Goal: Check status: Check status

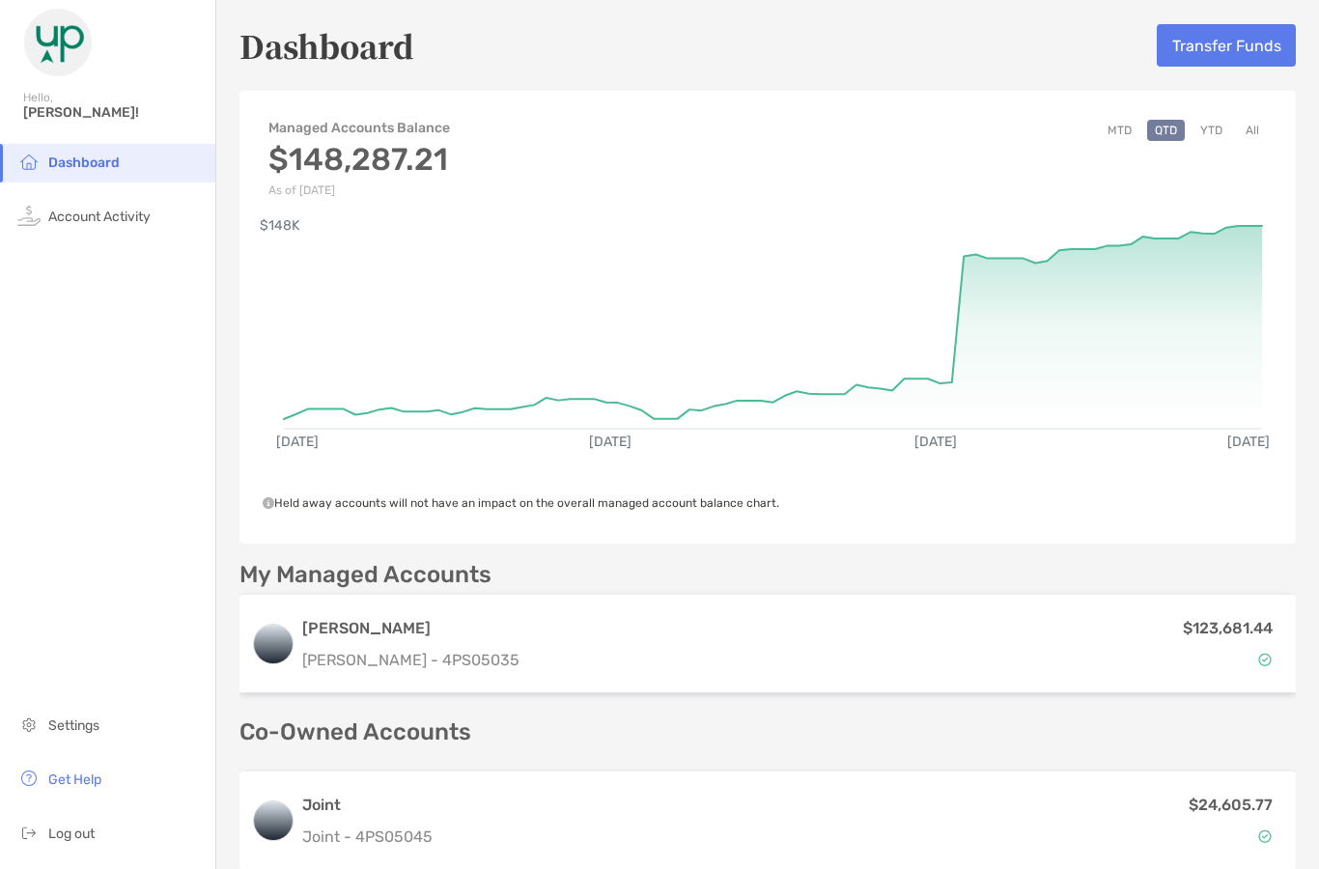
click at [1128, 131] on button "MTD" at bounding box center [1119, 130] width 40 height 21
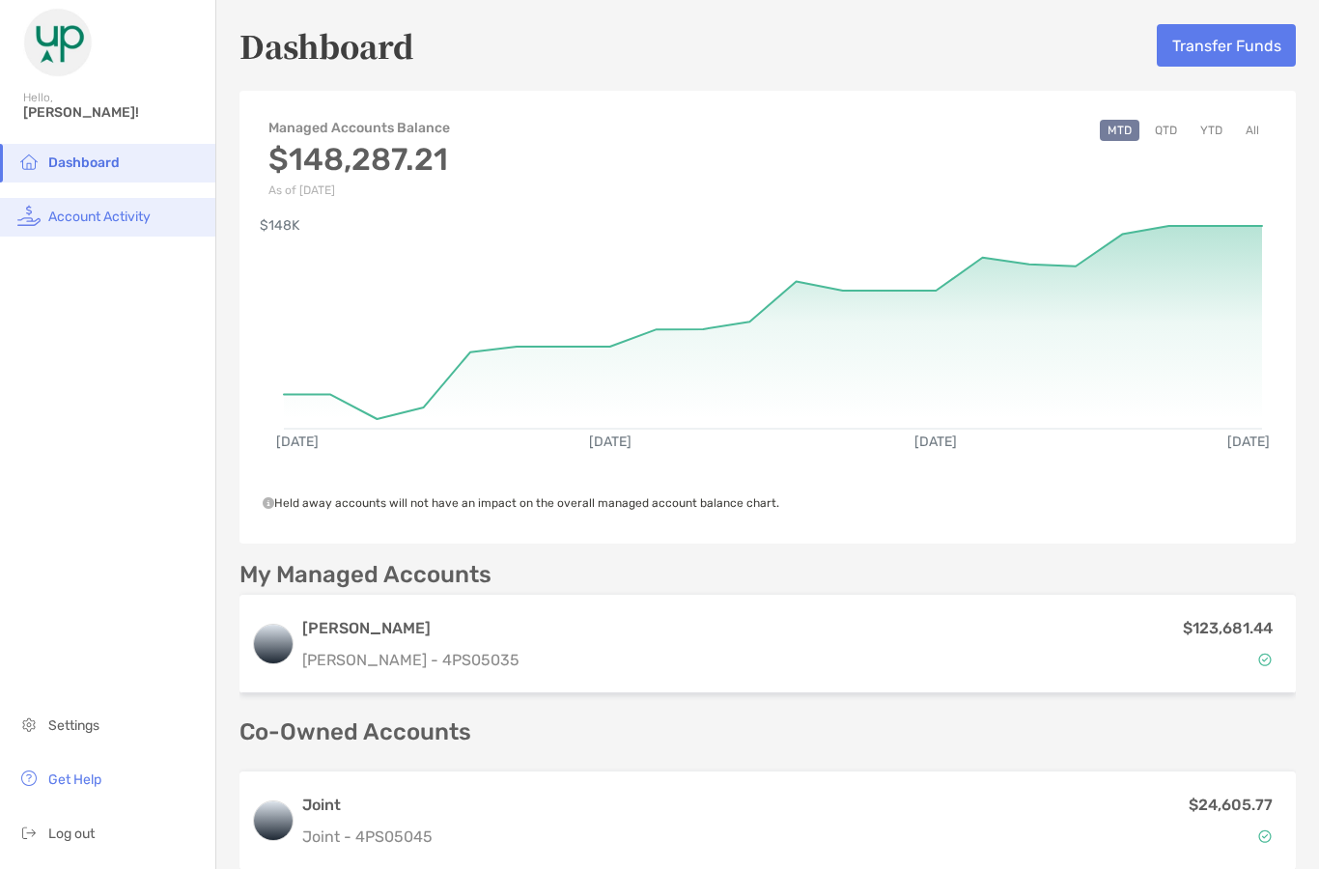
click at [127, 214] on span "Account Activity" at bounding box center [99, 216] width 102 height 16
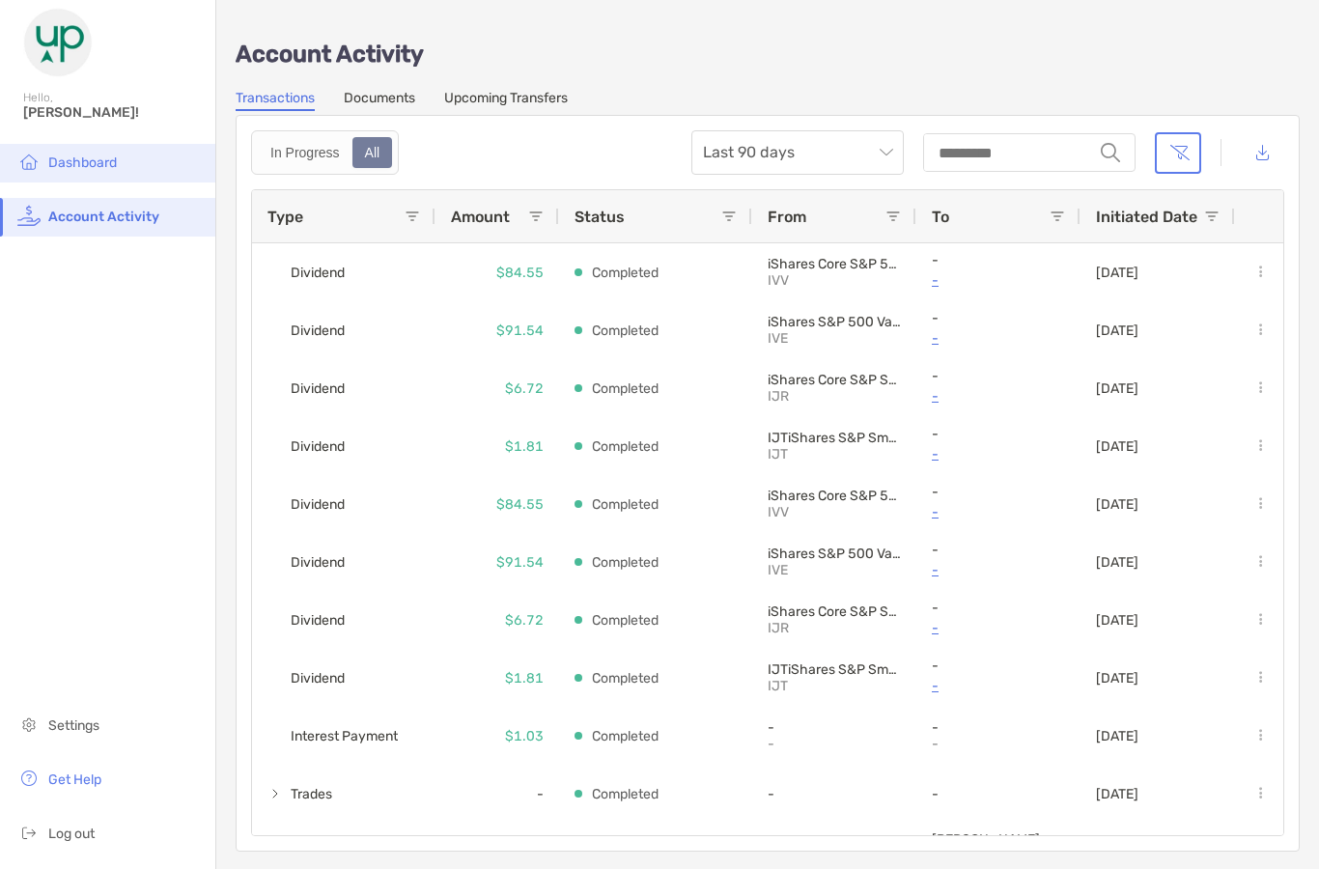
click at [136, 166] on li "Dashboard" at bounding box center [107, 163] width 215 height 39
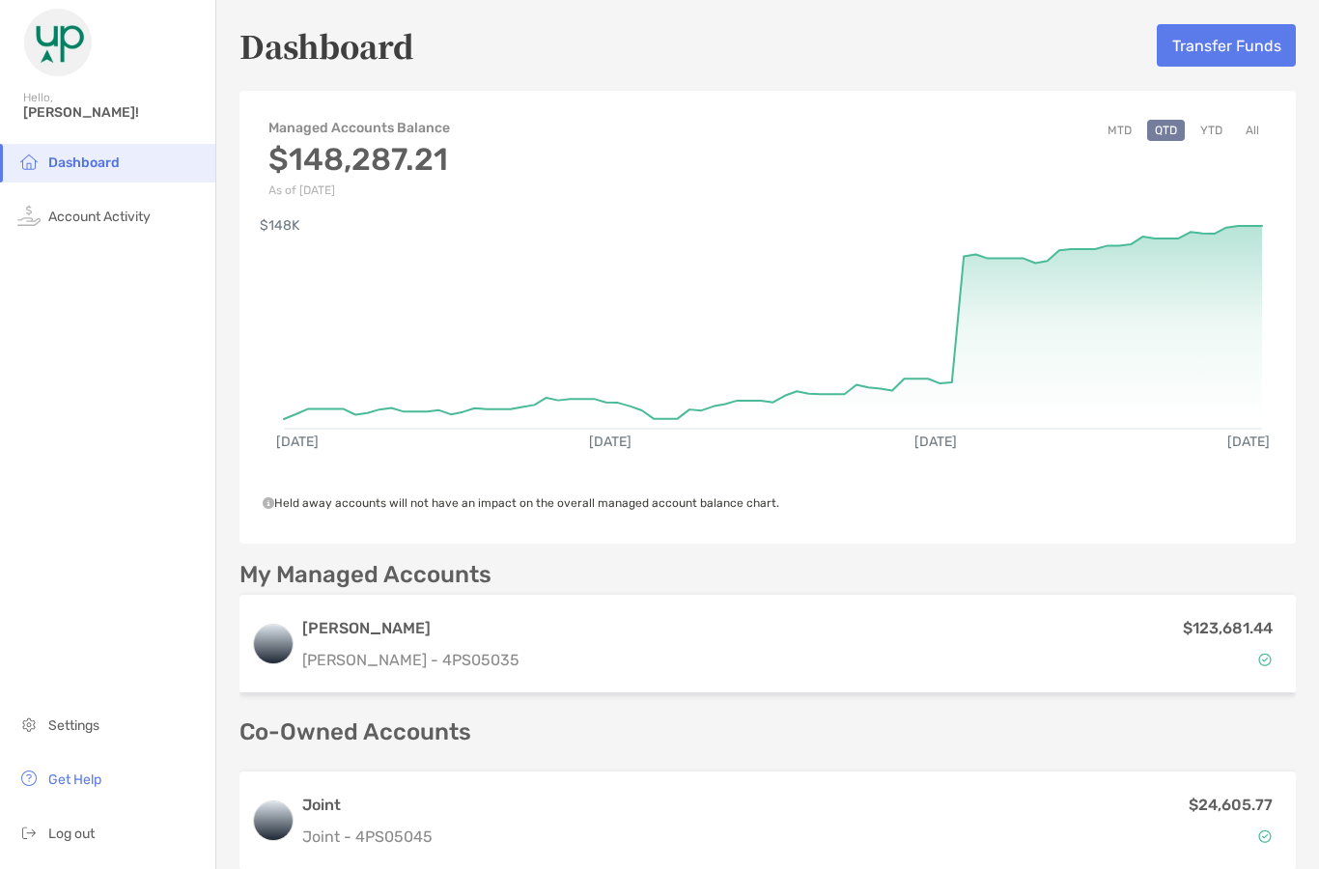
scroll to position [77, 0]
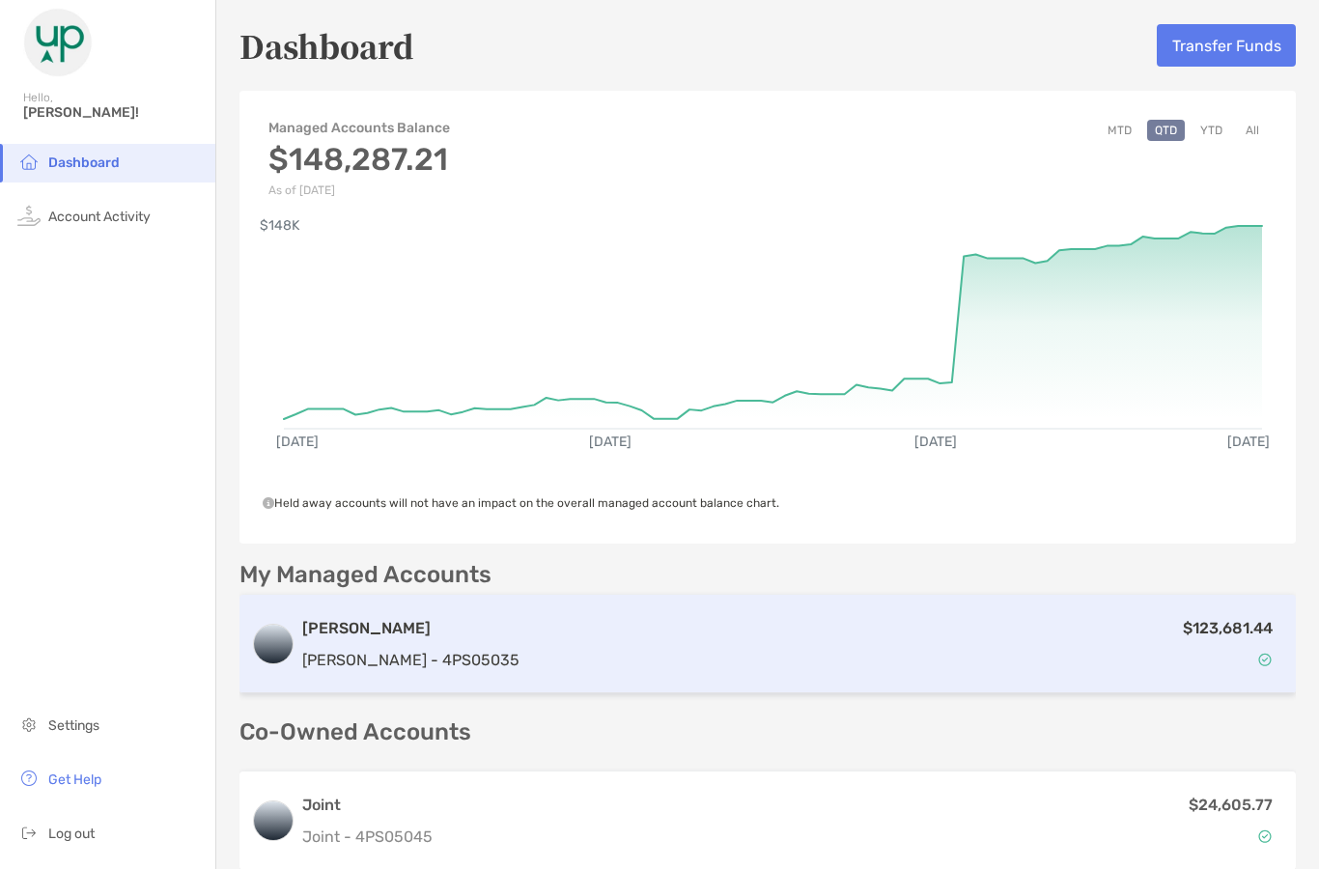
click at [336, 648] on p "[PERSON_NAME] - 4PS05035" at bounding box center [410, 660] width 217 height 24
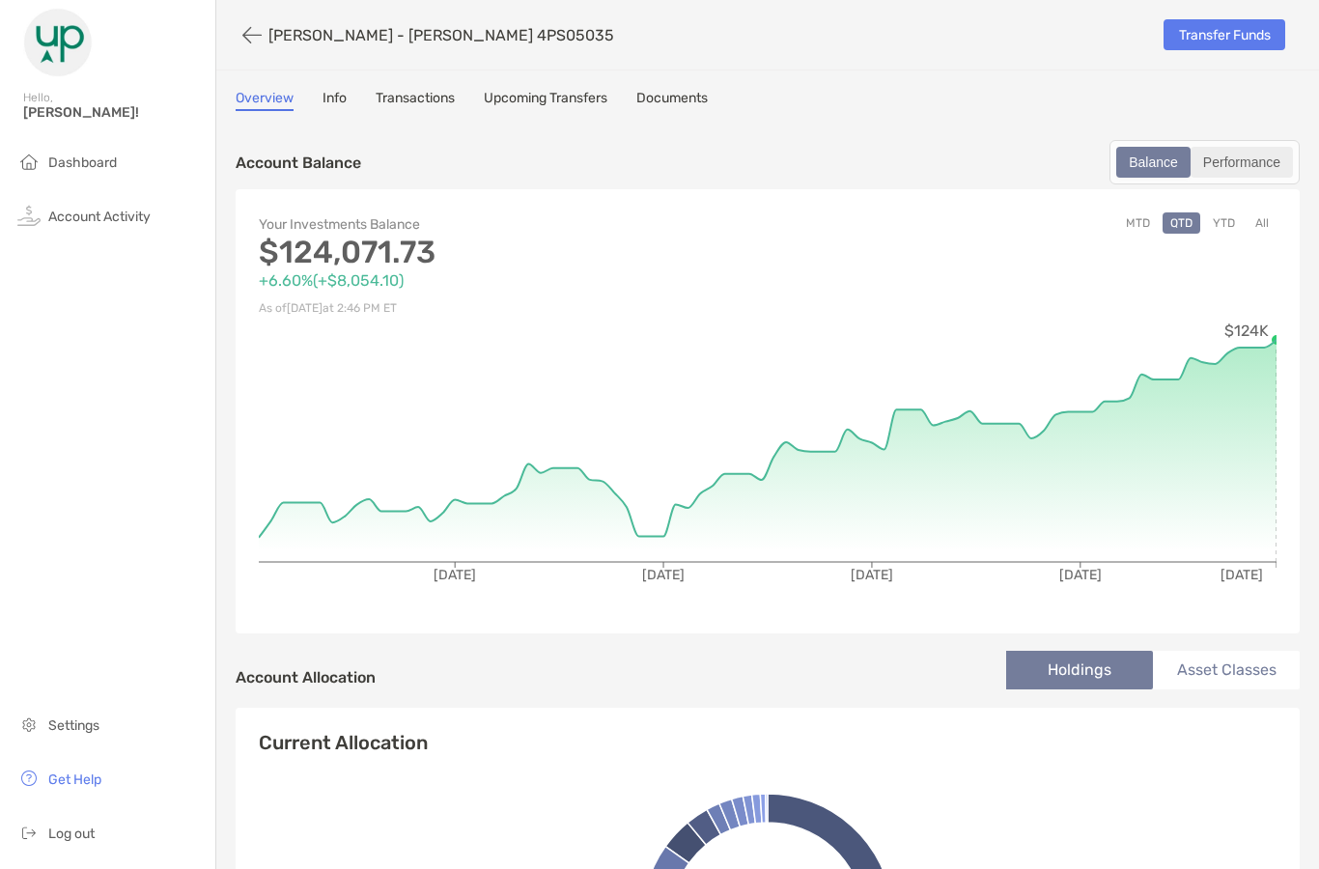
click at [1245, 149] on div "Performance" at bounding box center [1241, 162] width 98 height 27
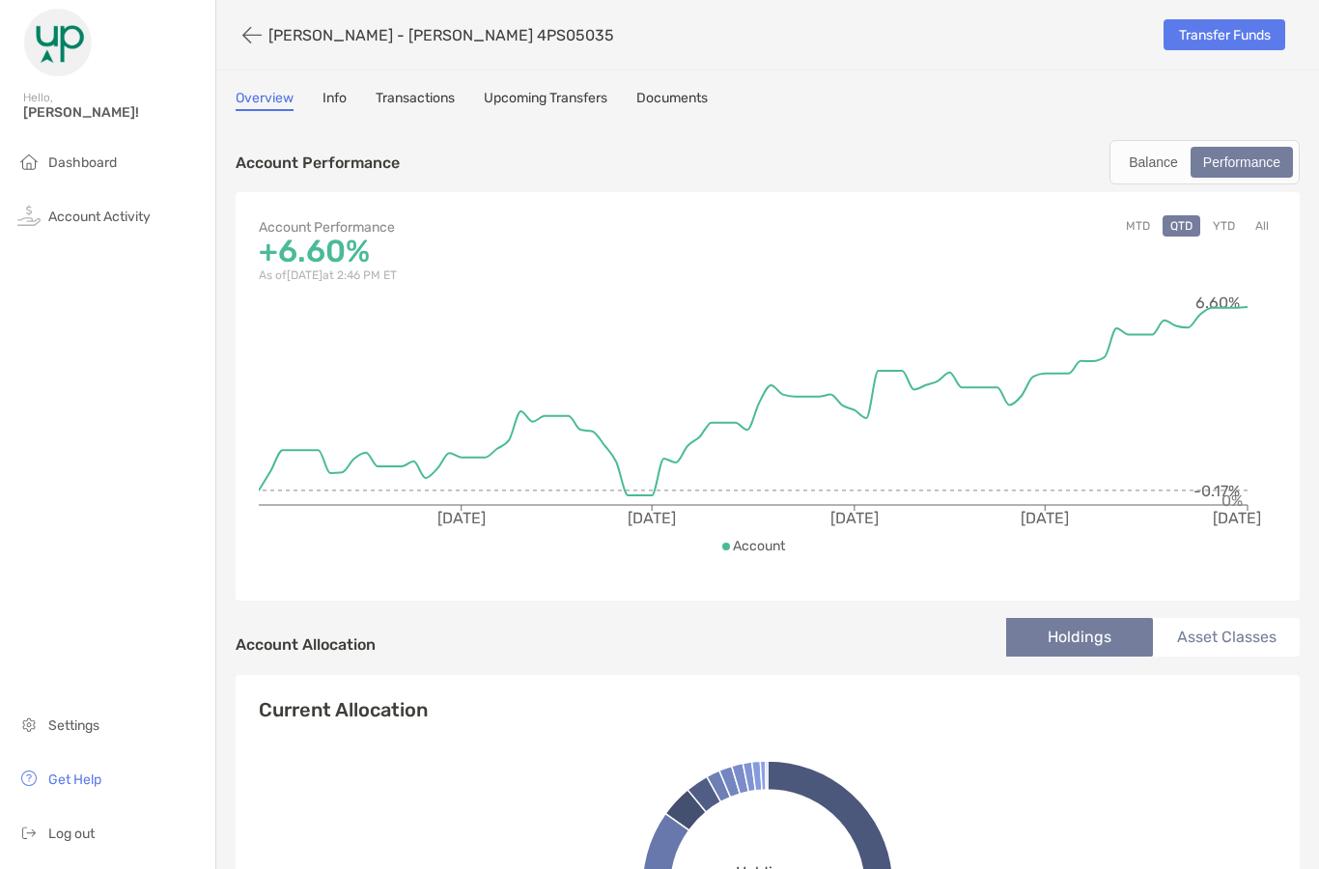
click at [1139, 215] on button "MTD" at bounding box center [1138, 225] width 40 height 21
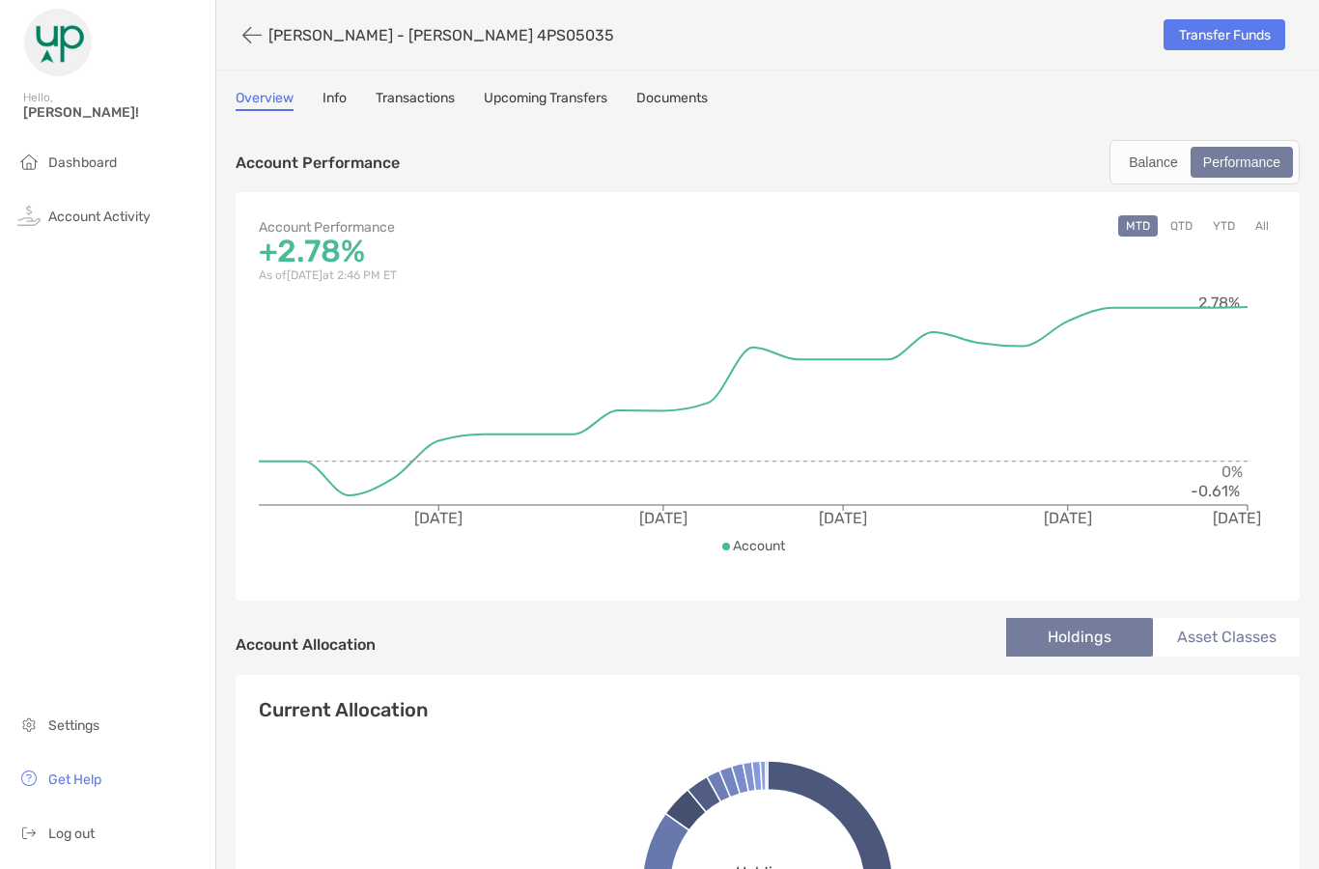
click at [1183, 215] on button "QTD" at bounding box center [1181, 225] width 38 height 21
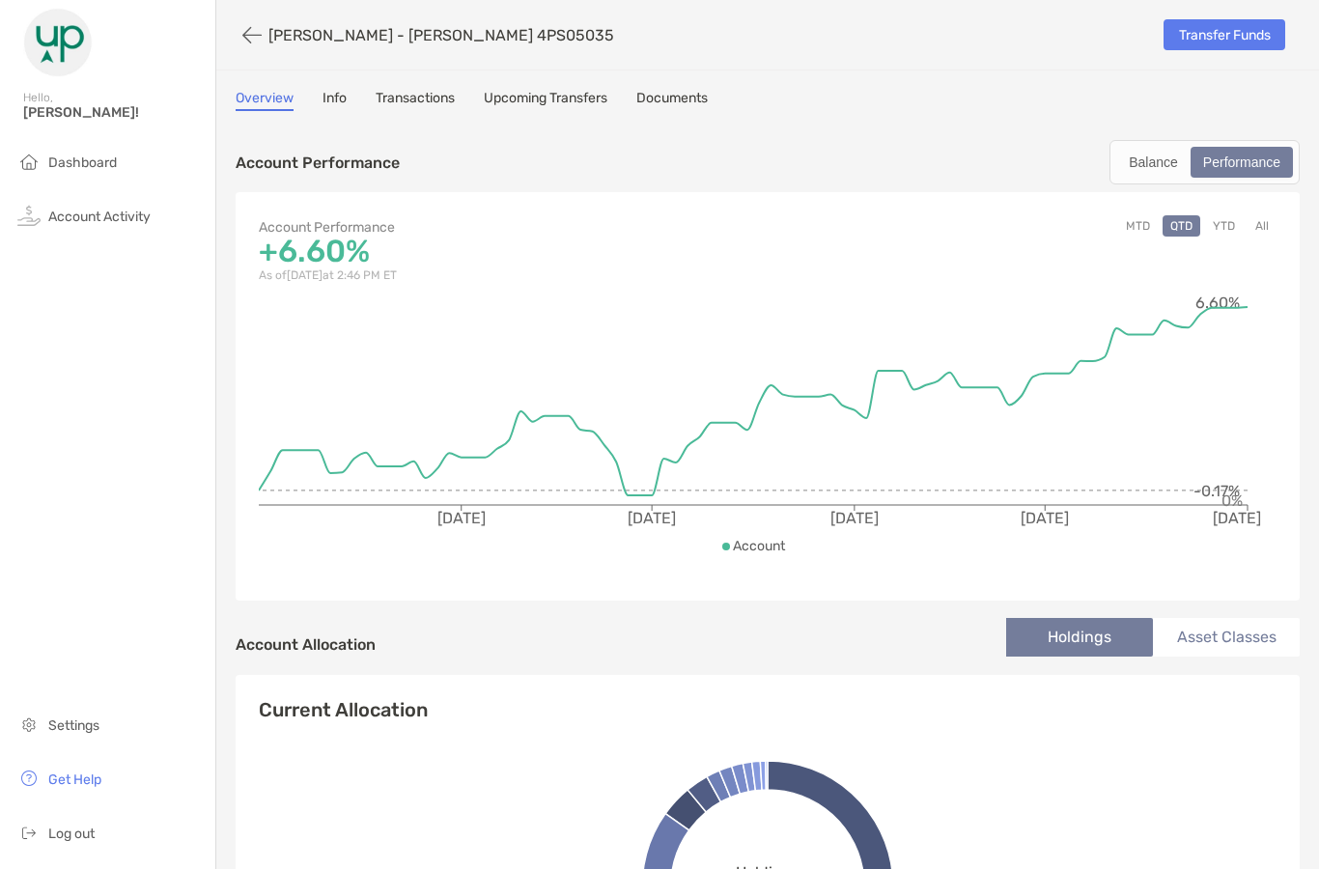
click at [329, 90] on link "Info" at bounding box center [334, 100] width 24 height 21
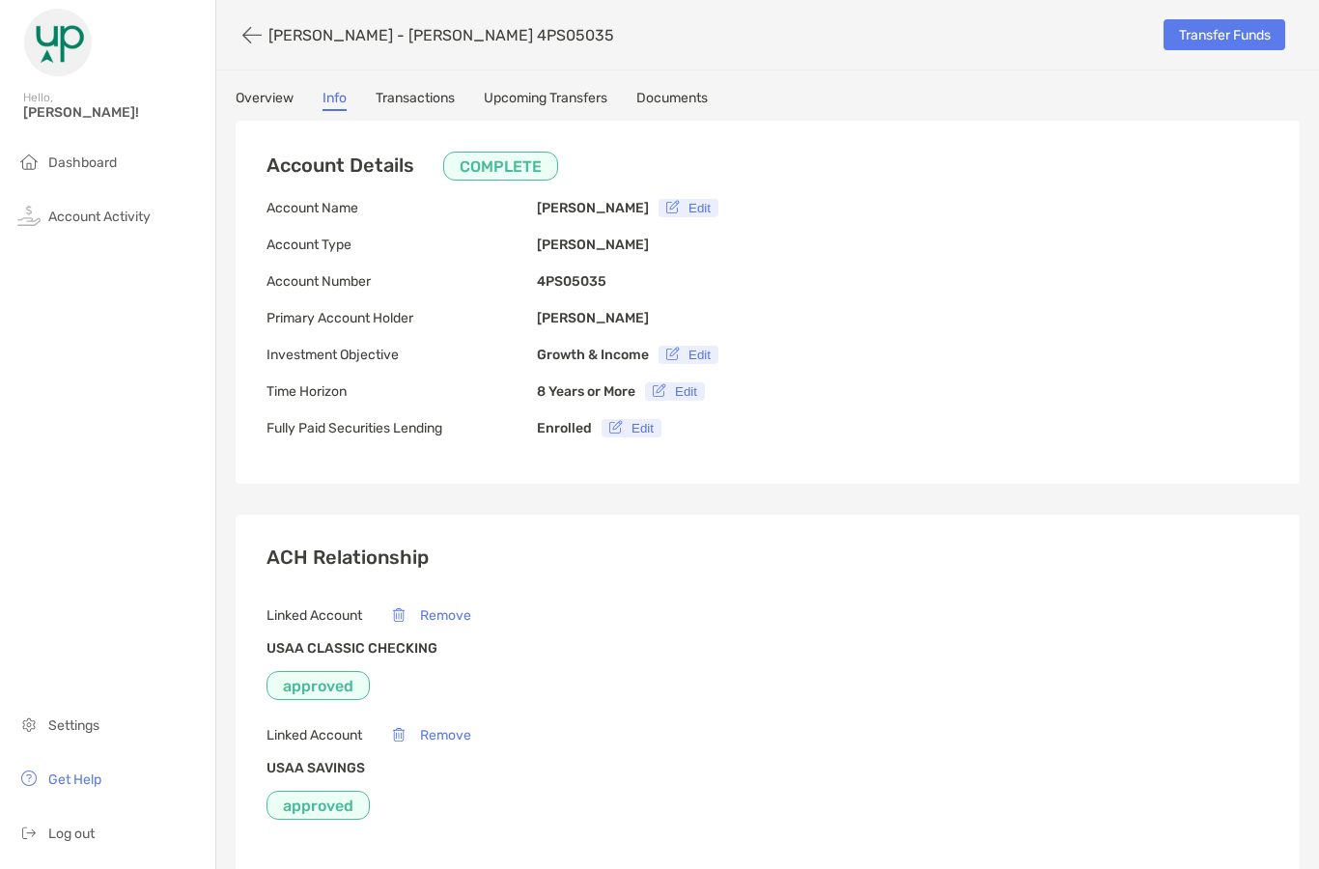
click at [422, 90] on link "Transactions" at bounding box center [414, 100] width 79 height 21
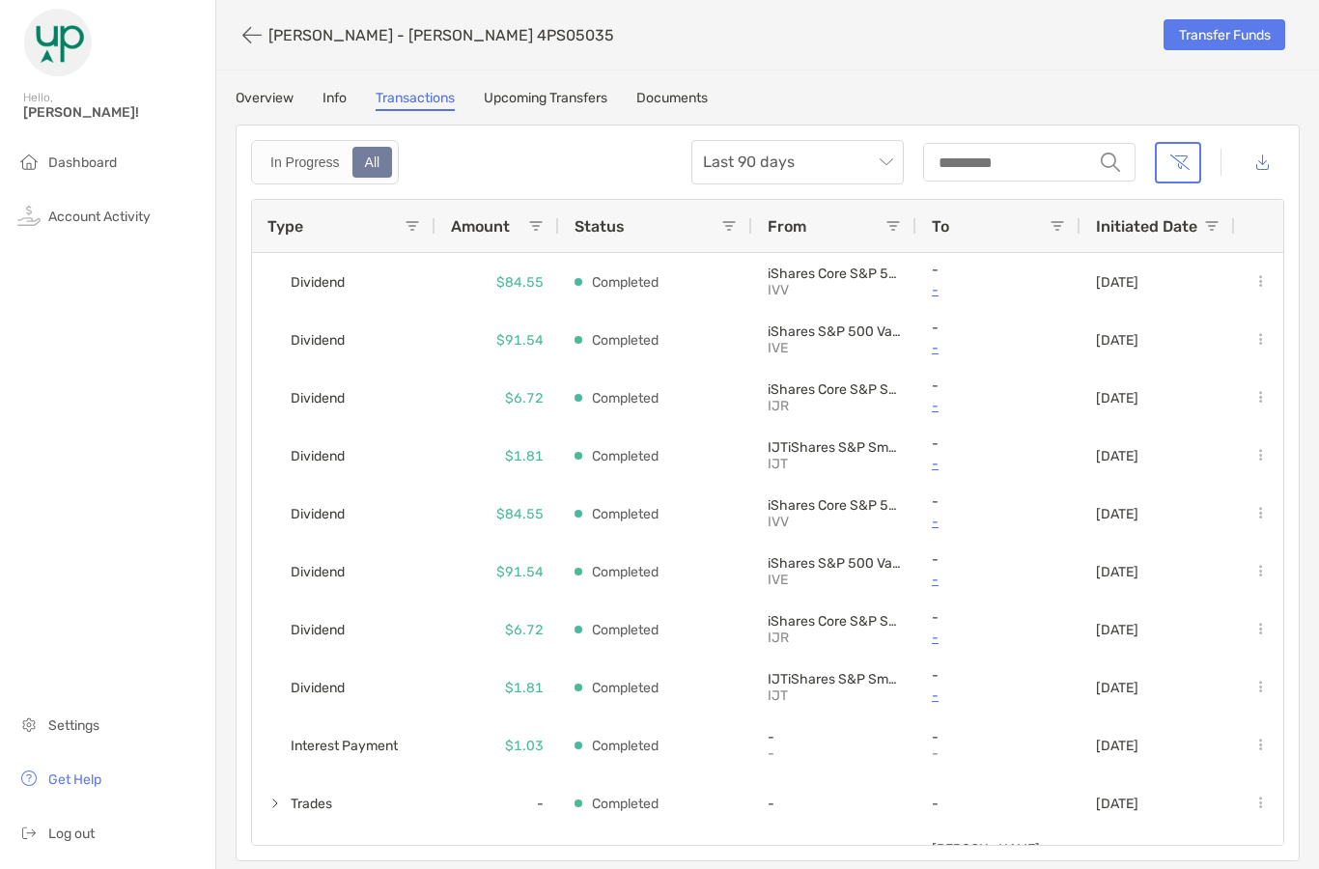
click at [535, 90] on link "Upcoming Transfers" at bounding box center [546, 100] width 124 height 21
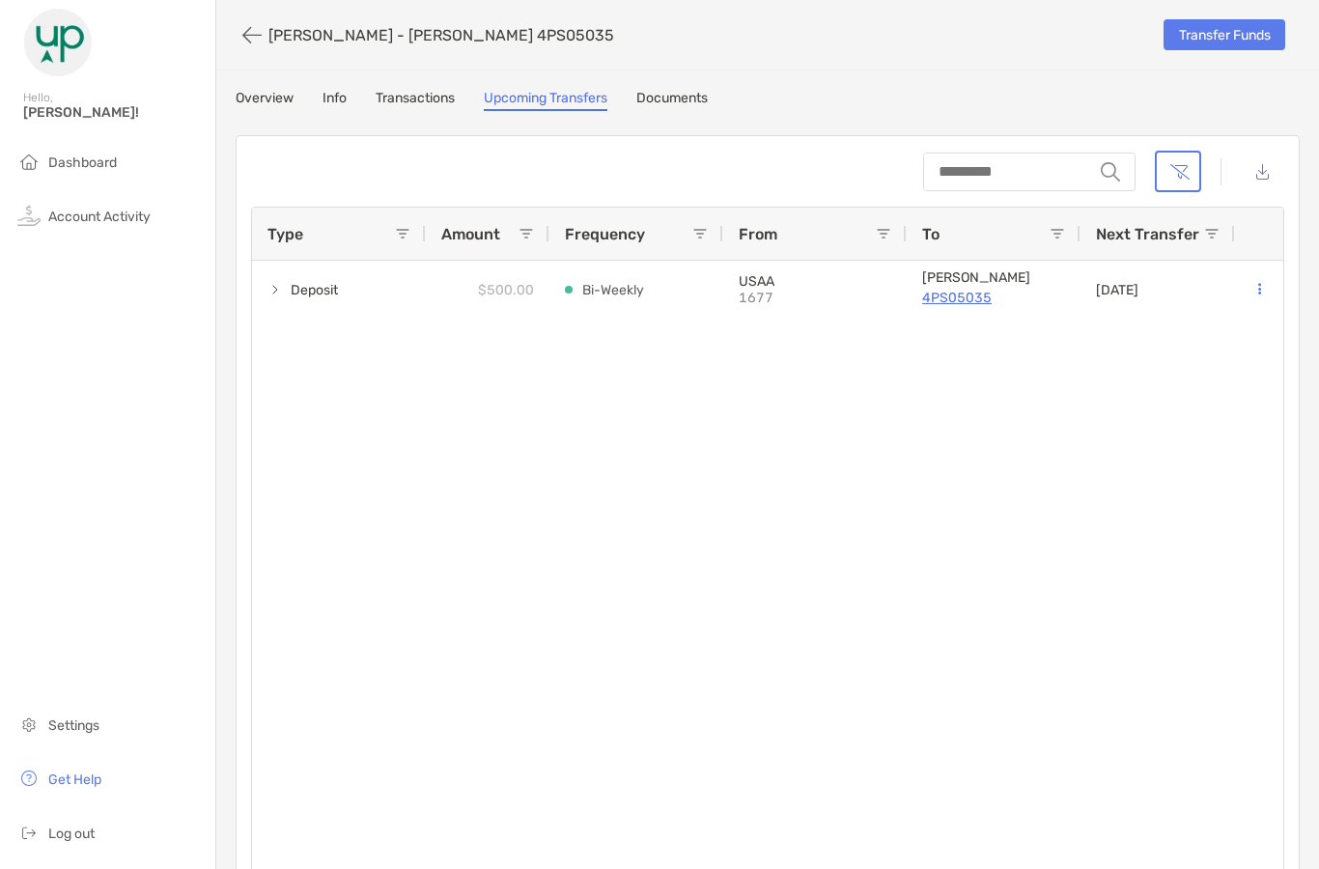
click at [273, 99] on link "Overview" at bounding box center [265, 100] width 58 height 21
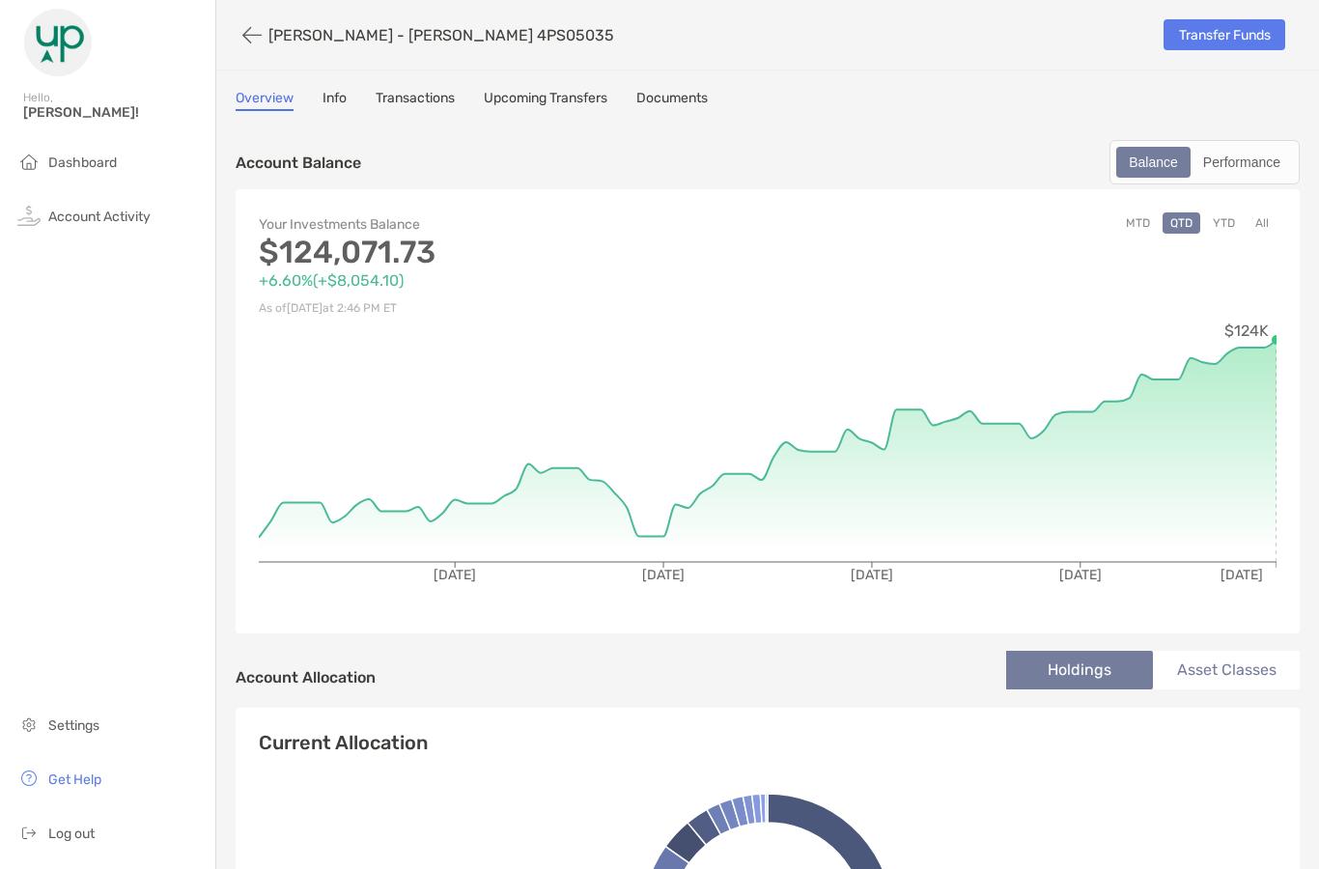
click at [567, 98] on link "Upcoming Transfers" at bounding box center [546, 100] width 124 height 21
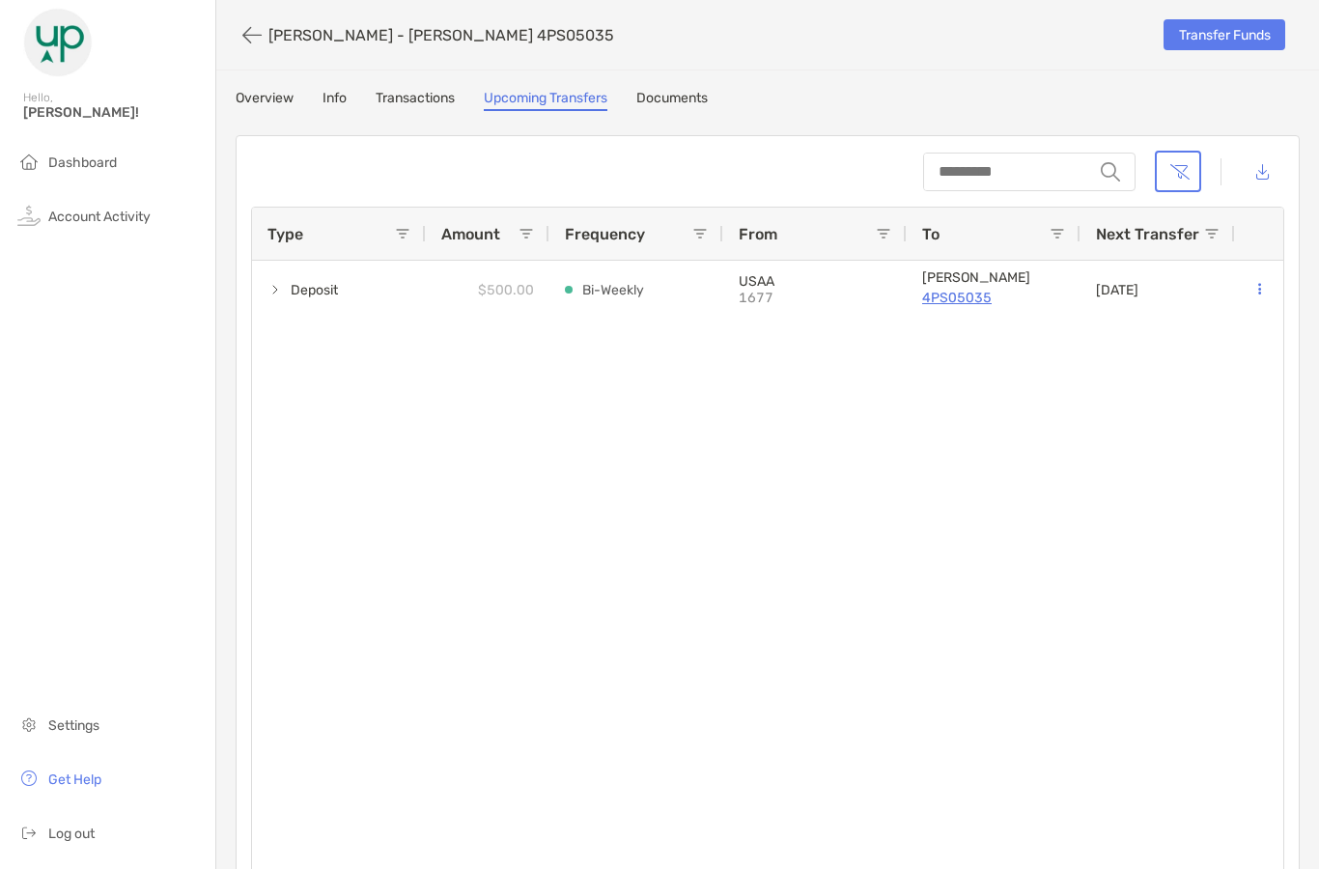
click at [329, 100] on link "Info" at bounding box center [334, 100] width 24 height 21
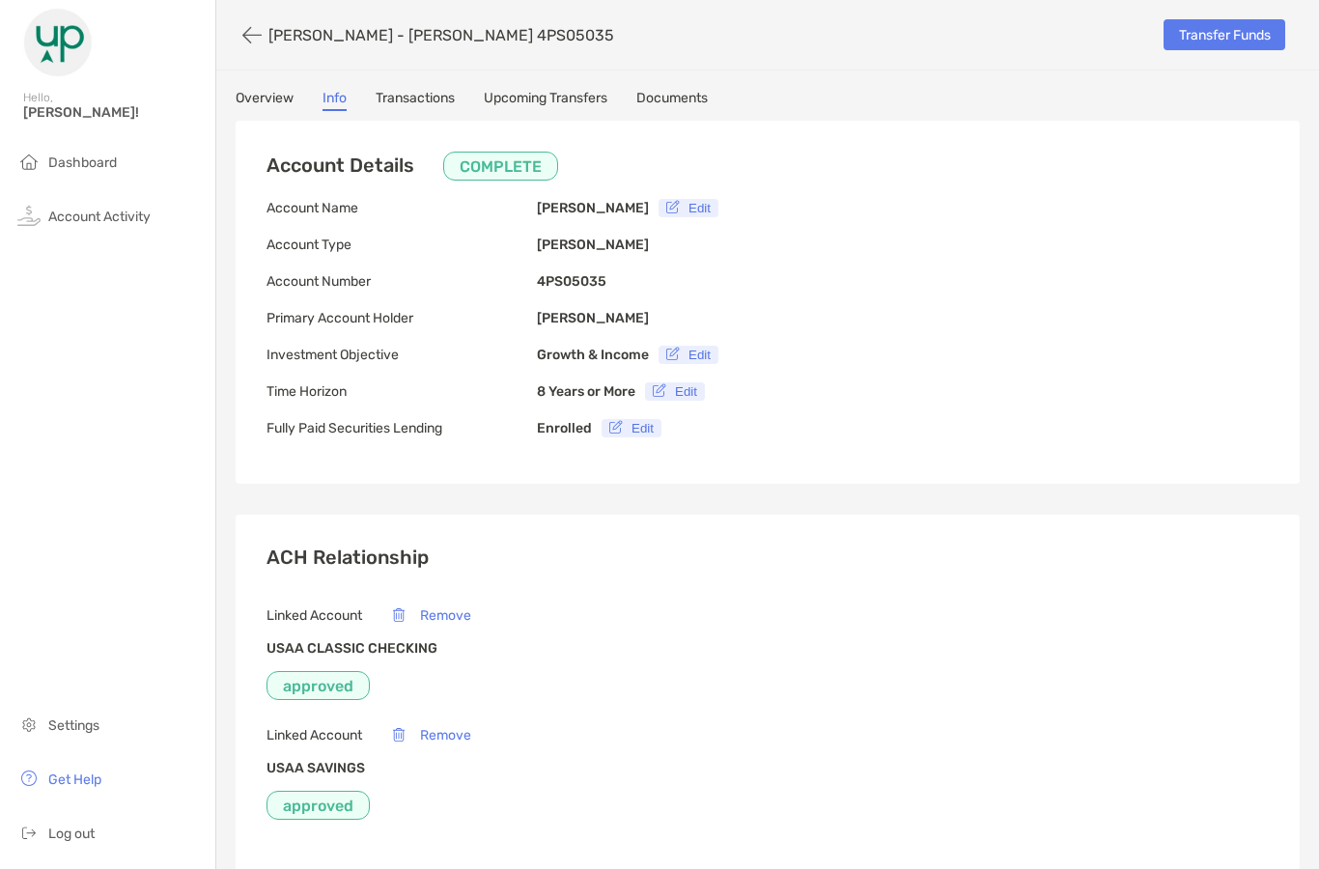
click at [272, 100] on link "Overview" at bounding box center [265, 100] width 58 height 21
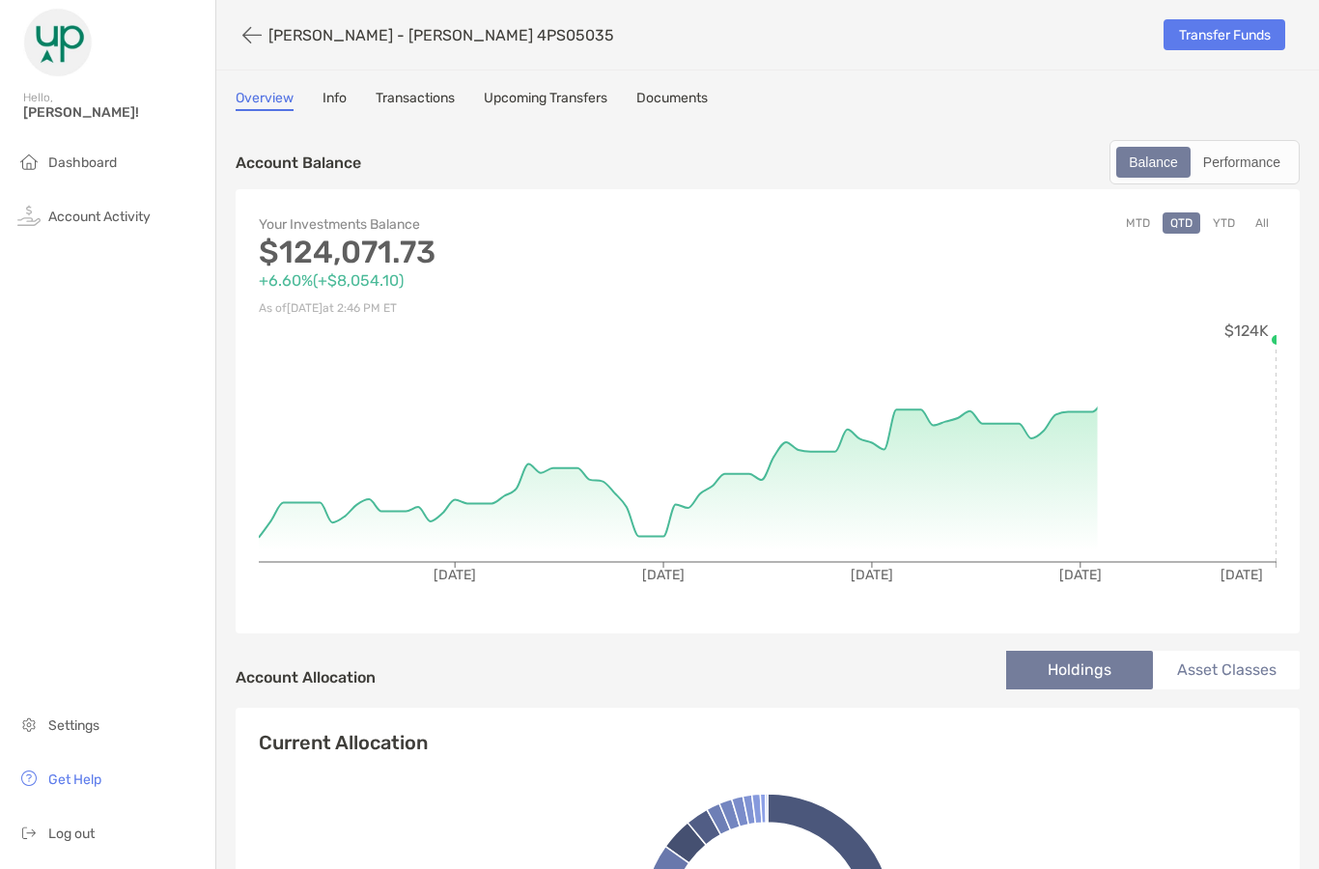
click at [240, 34] on button "button" at bounding box center [252, 35] width 33 height 36
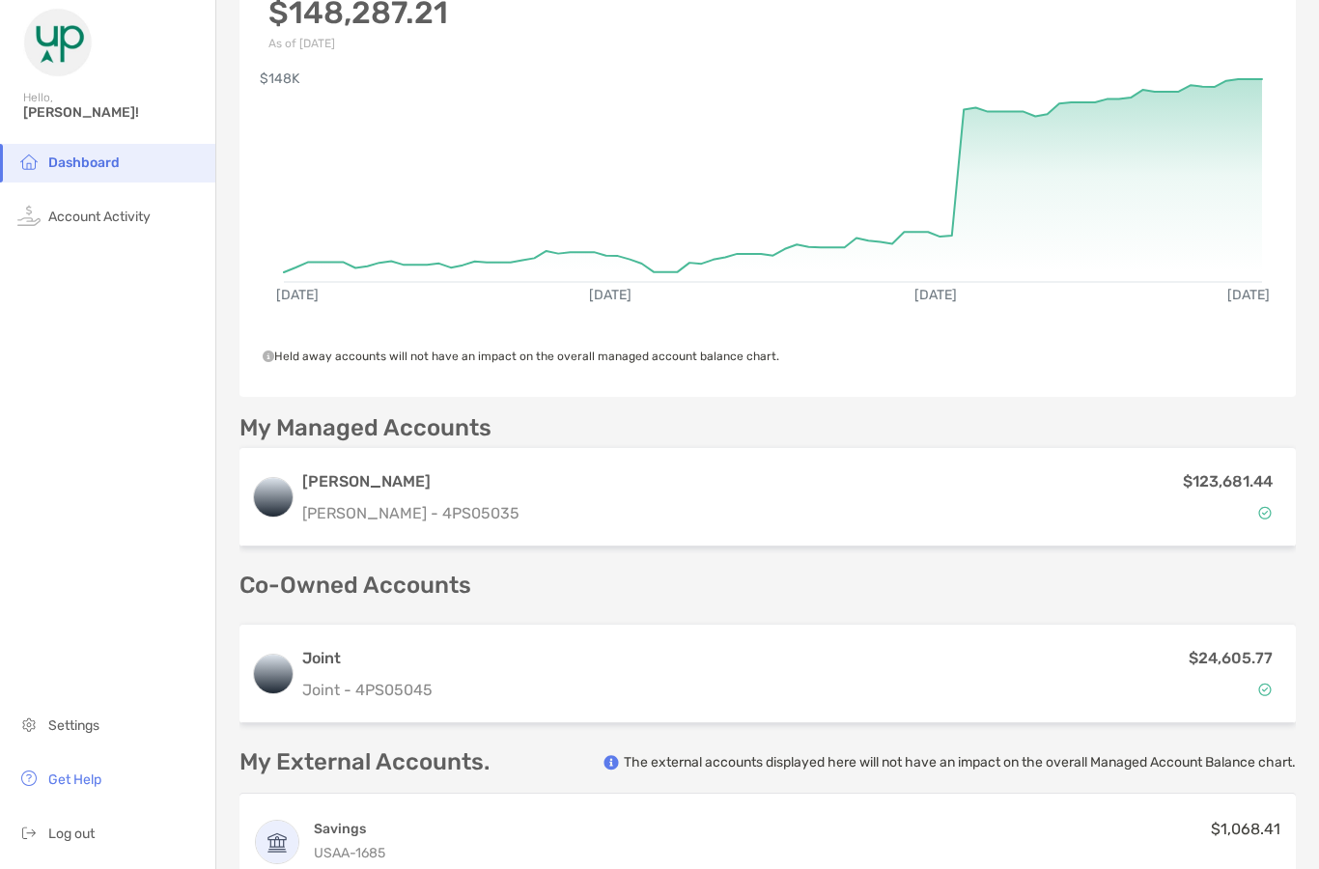
scroll to position [154, 0]
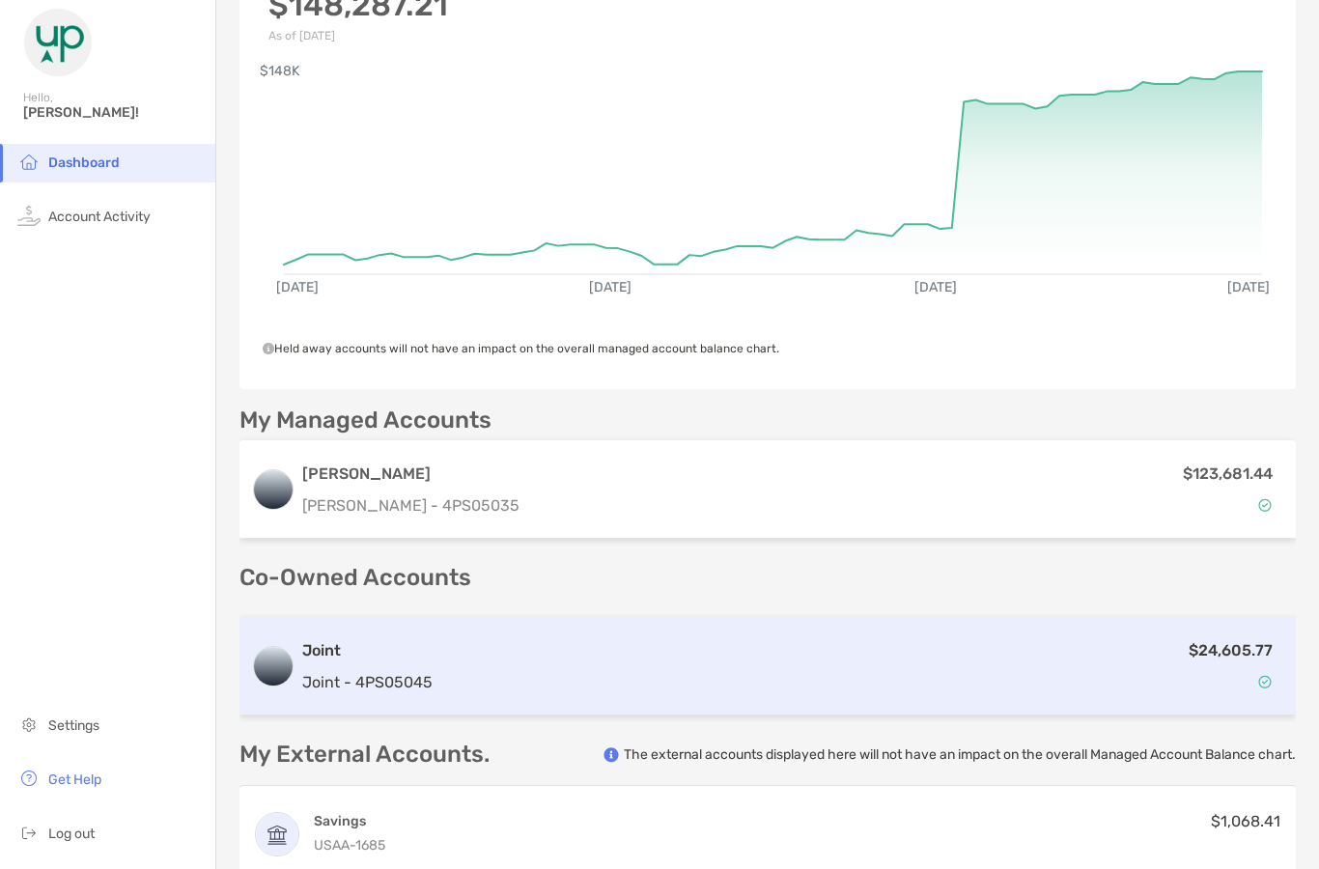
click at [461, 682] on div "$24,605.77" at bounding box center [862, 666] width 844 height 56
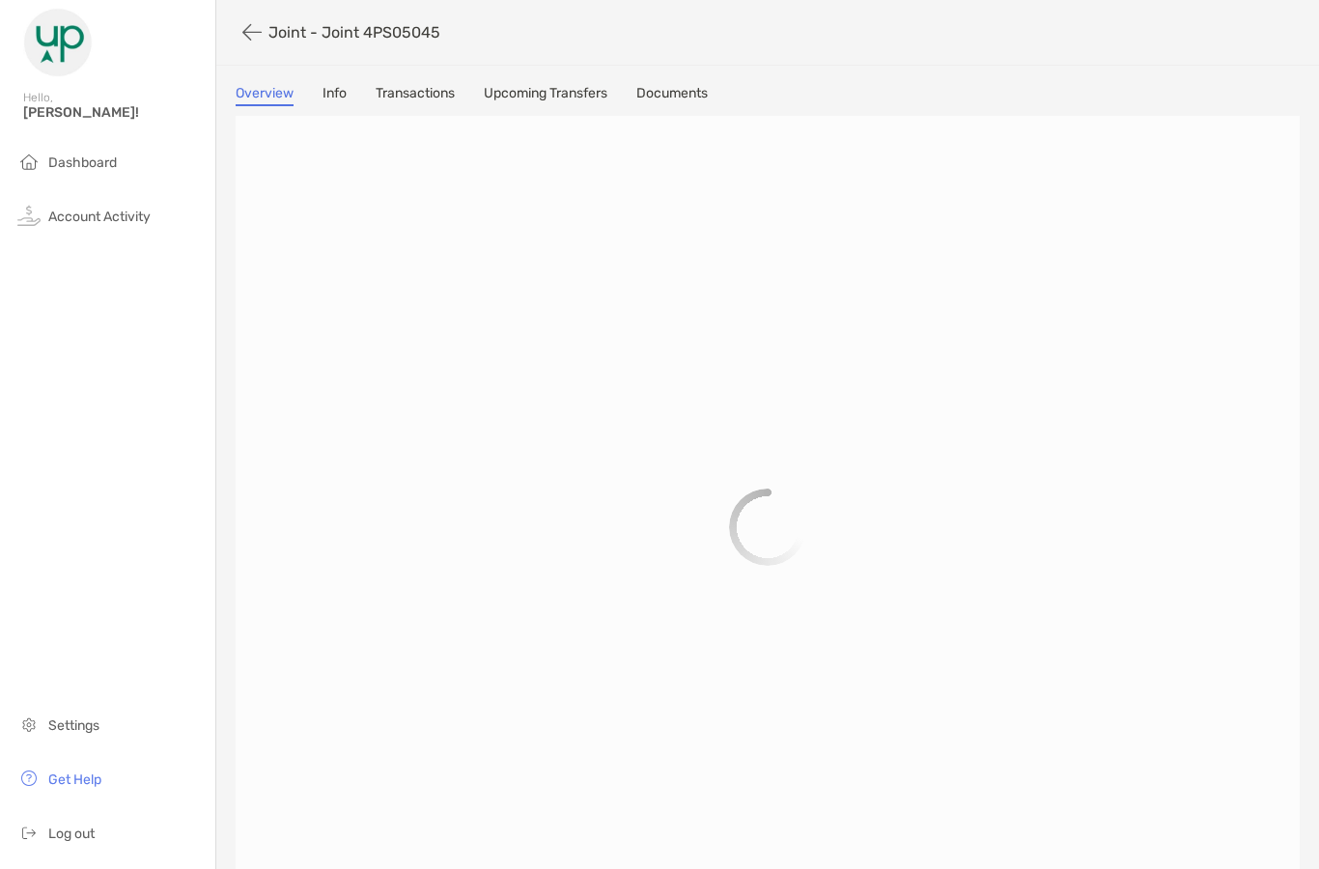
click at [419, 91] on link "Transactions" at bounding box center [414, 95] width 79 height 21
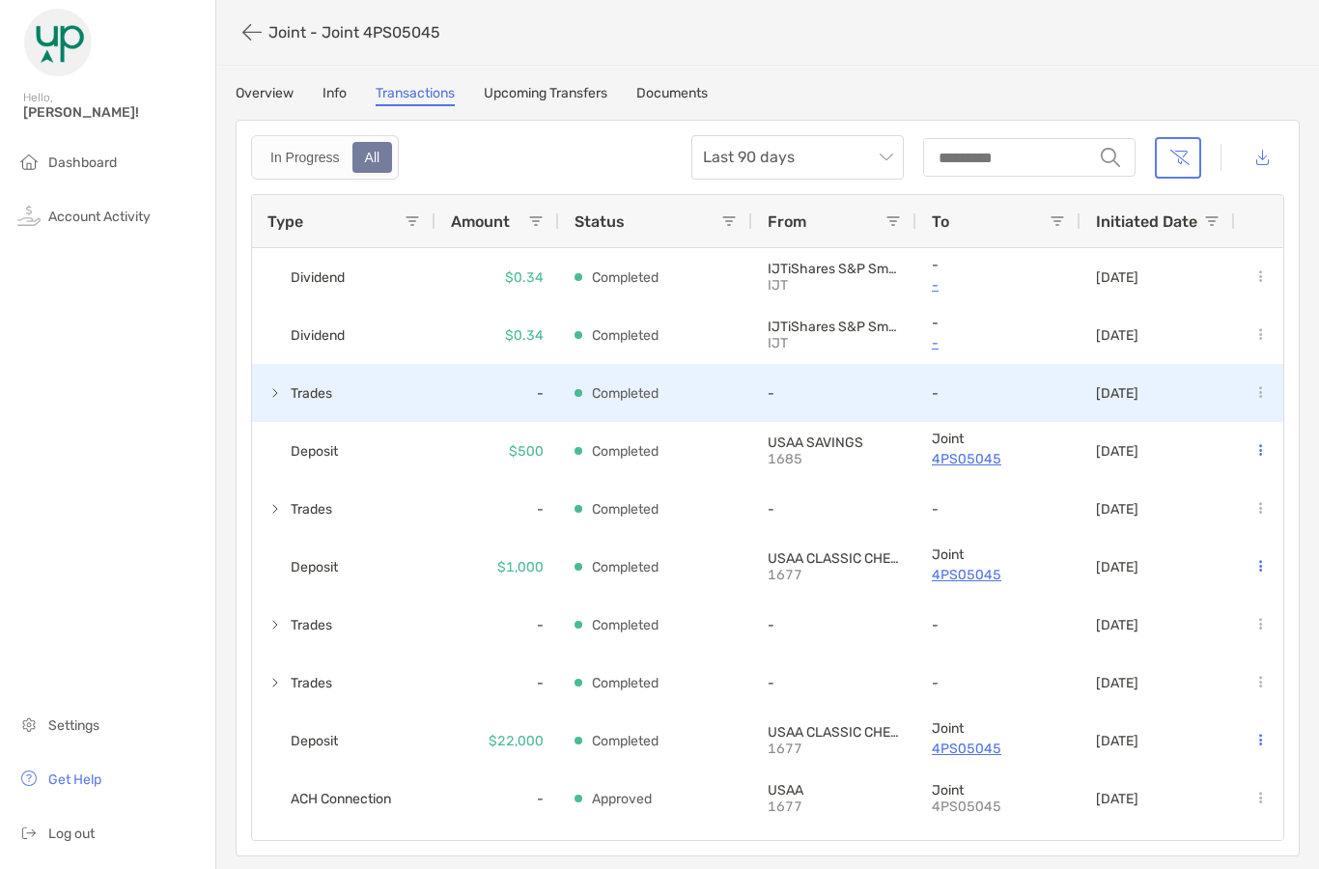
click at [266, 398] on div "Trades" at bounding box center [343, 393] width 183 height 58
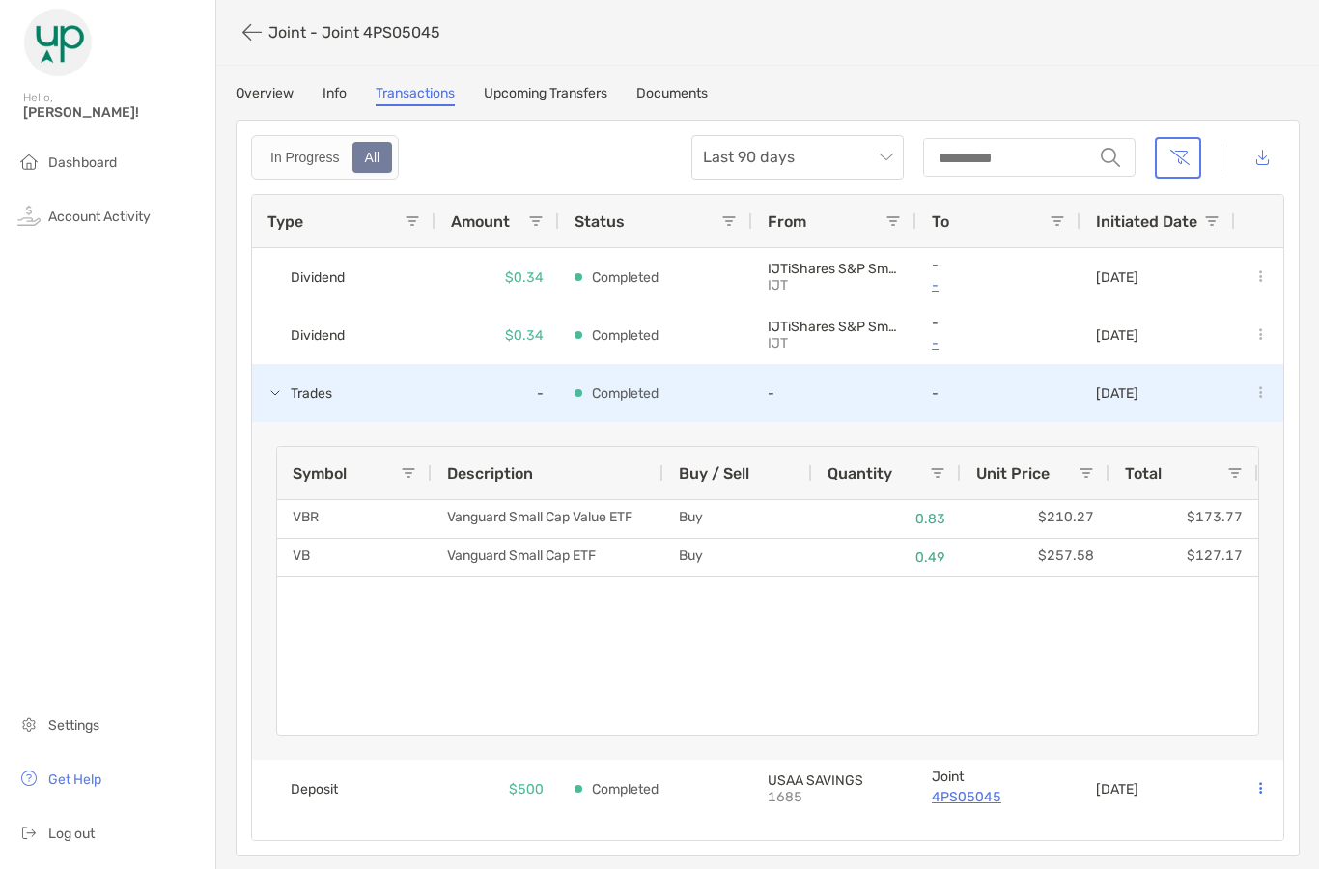
click at [279, 403] on span at bounding box center [274, 393] width 15 height 32
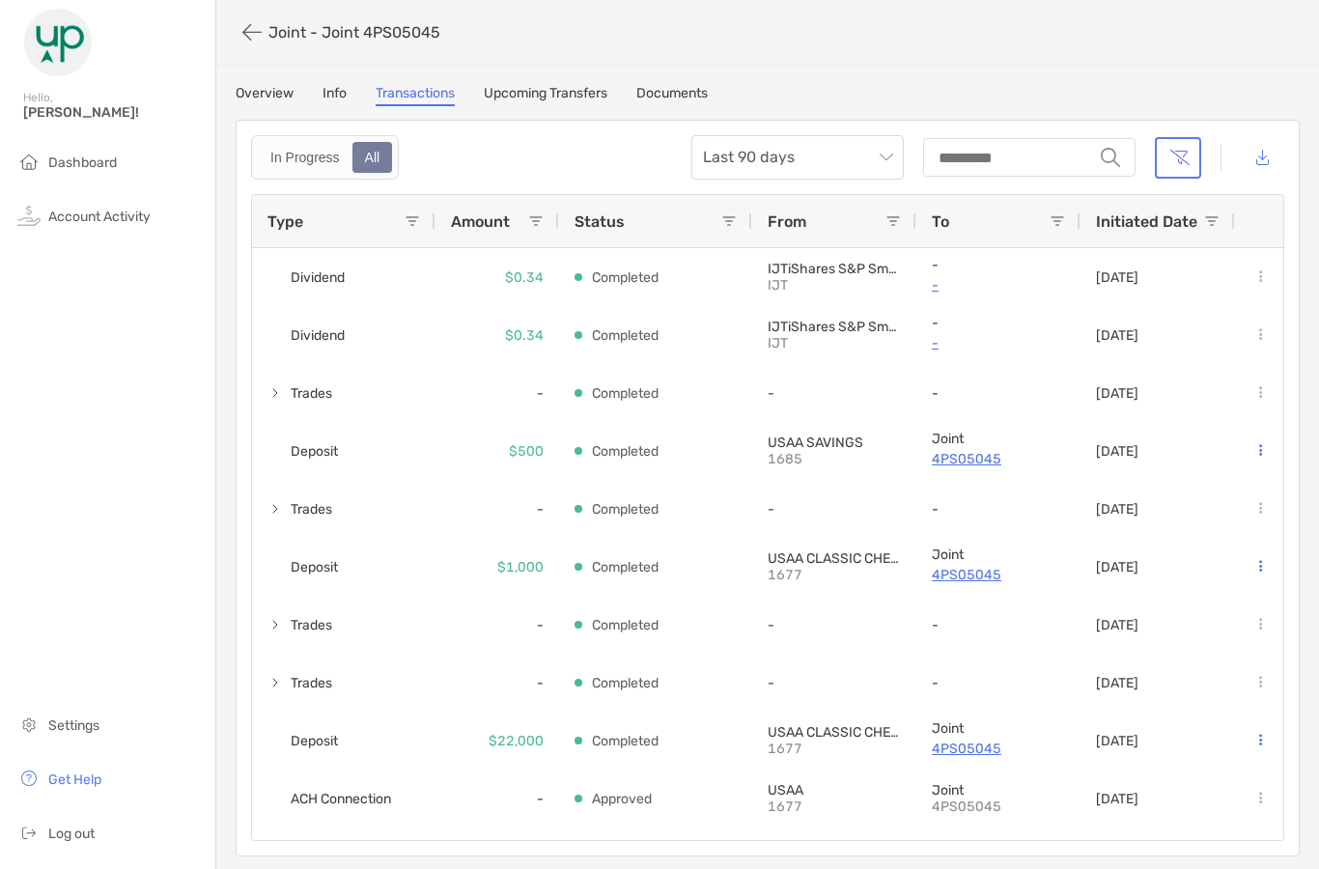
click at [517, 96] on link "Upcoming Transfers" at bounding box center [546, 95] width 124 height 21
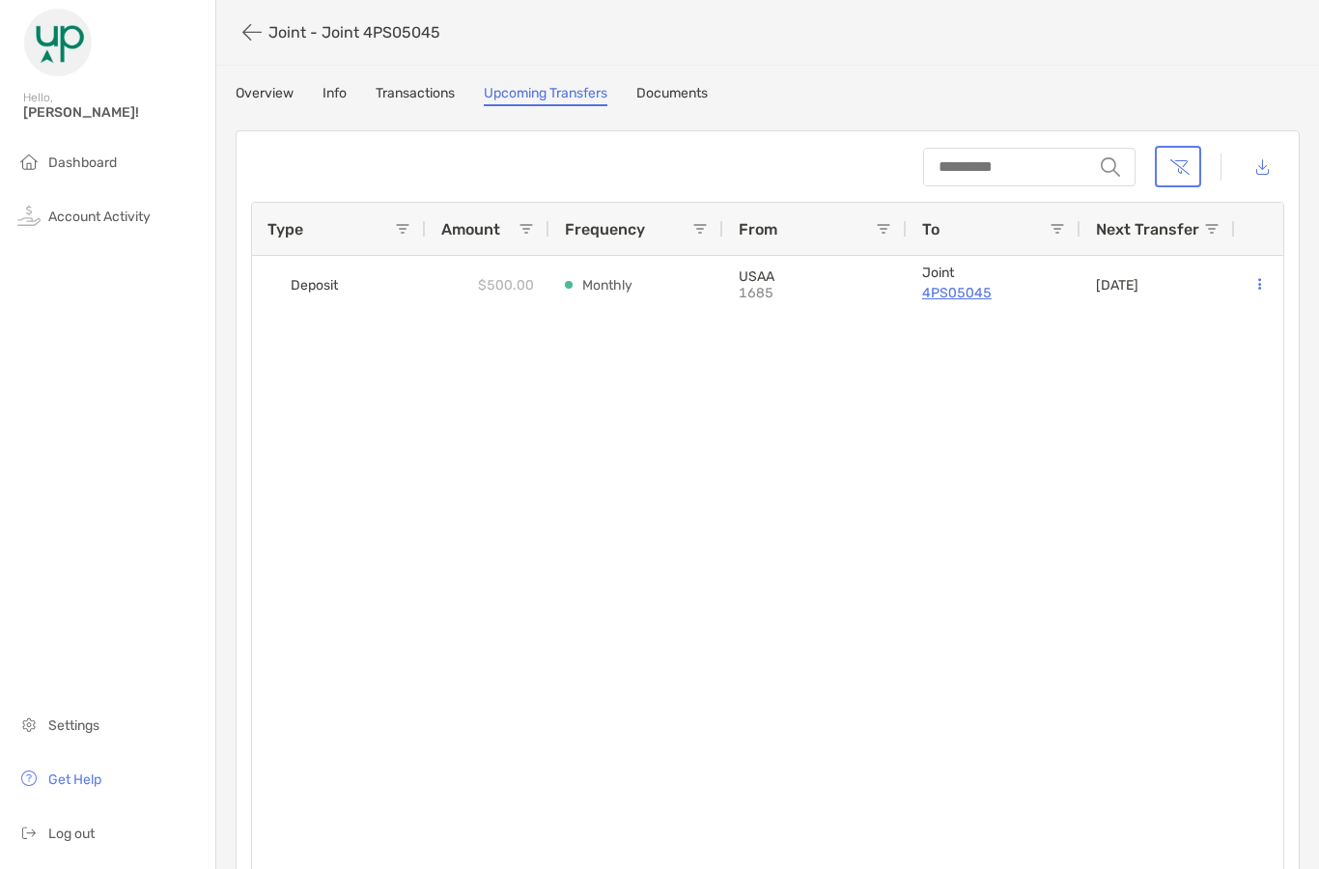
click at [333, 97] on link "Info" at bounding box center [334, 95] width 24 height 21
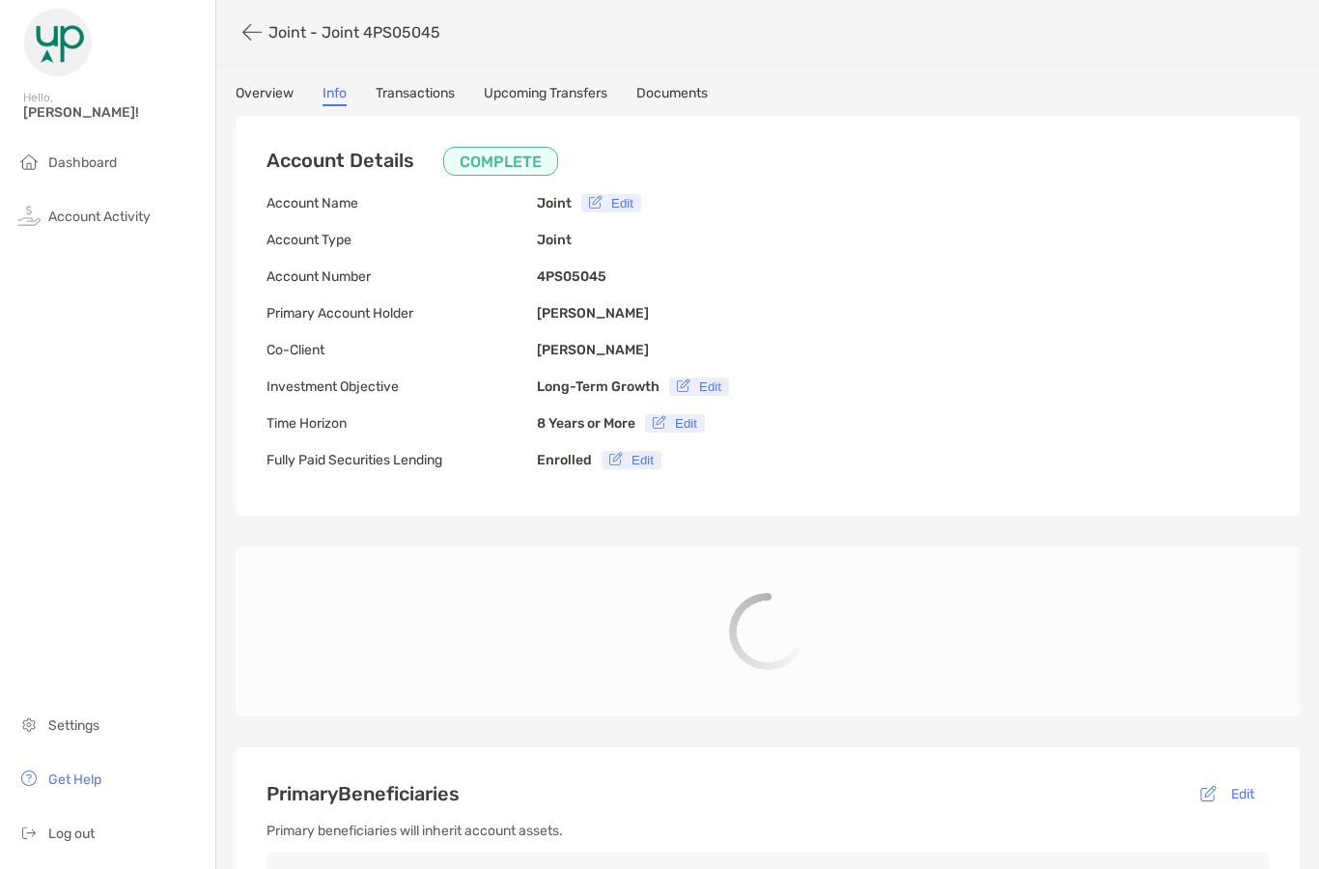
click at [250, 34] on icon "button" at bounding box center [251, 32] width 19 height 22
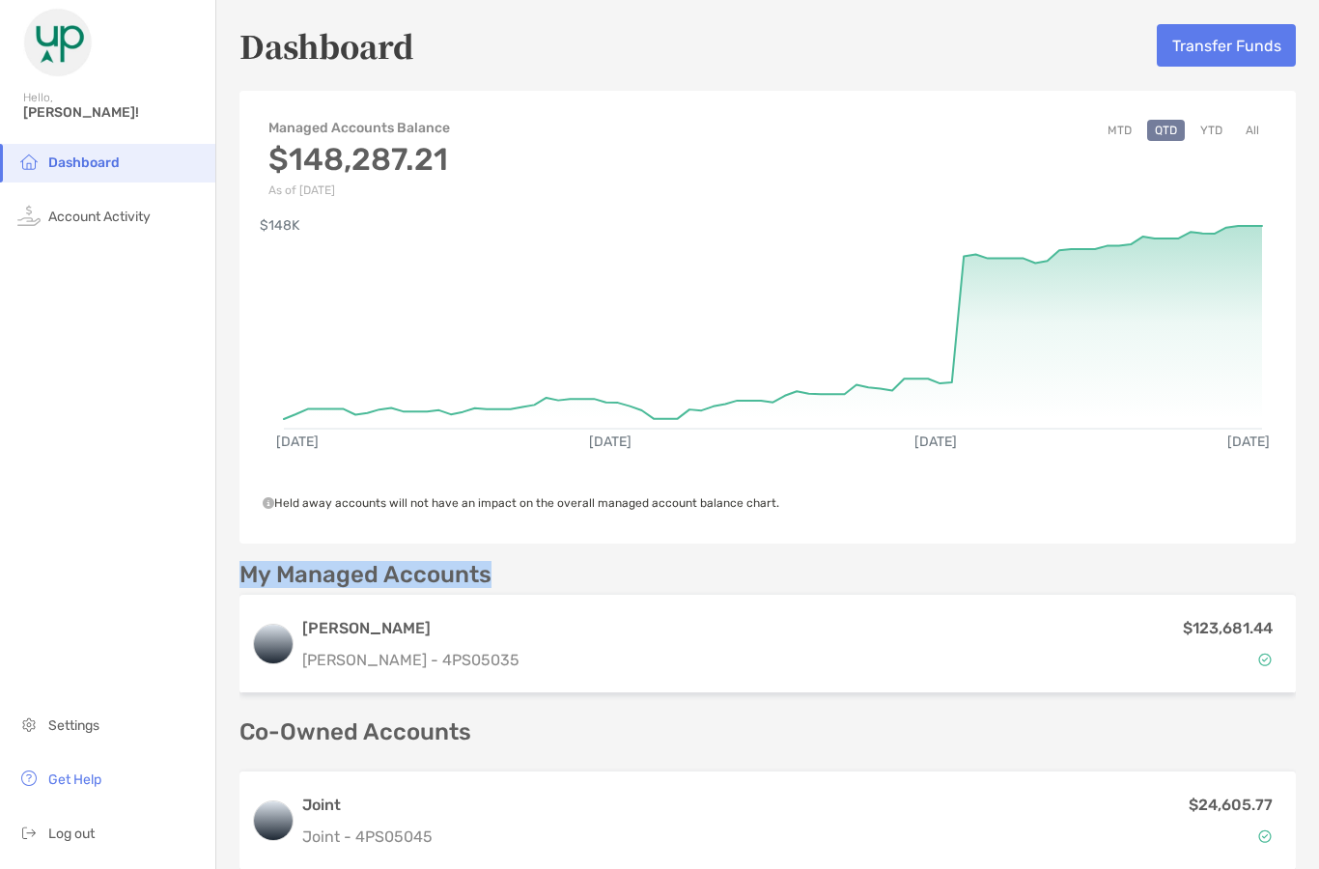
drag, startPoint x: 487, startPoint y: 576, endPoint x: 317, endPoint y: 557, distance: 171.9
click at [317, 557] on div "Managed Accounts Balance $148,287.21 As of [DATE] MTD QTD YTD All [DATE] [DATE]…" at bounding box center [767, 610] width 1056 height 1046
drag, startPoint x: 489, startPoint y: 574, endPoint x: 345, endPoint y: 569, distance: 144.9
click at [345, 569] on p "My Managed Accounts" at bounding box center [365, 575] width 252 height 24
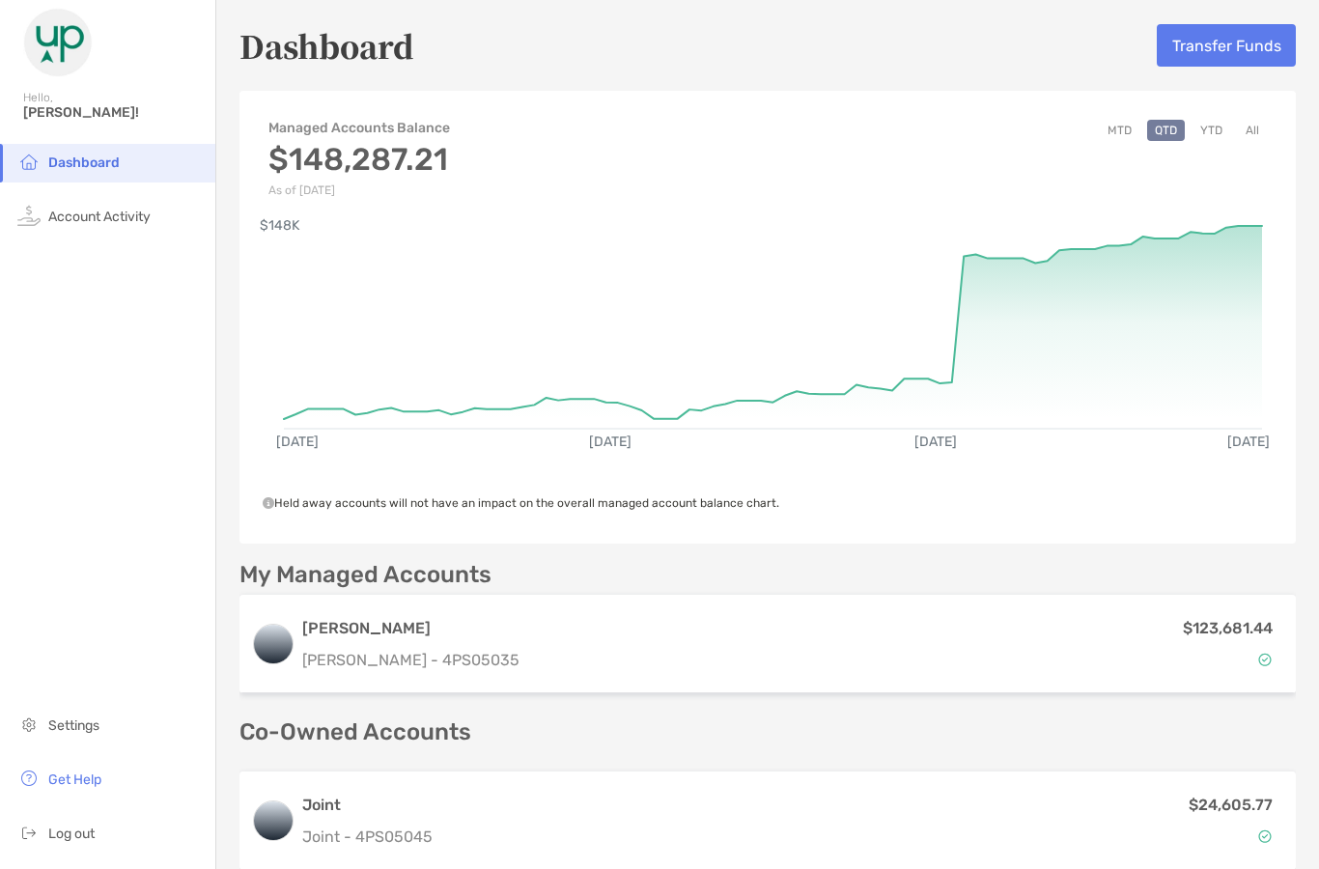
click at [343, 569] on p "My Managed Accounts" at bounding box center [365, 575] width 252 height 24
click at [129, 213] on span "Account Activity" at bounding box center [99, 216] width 102 height 16
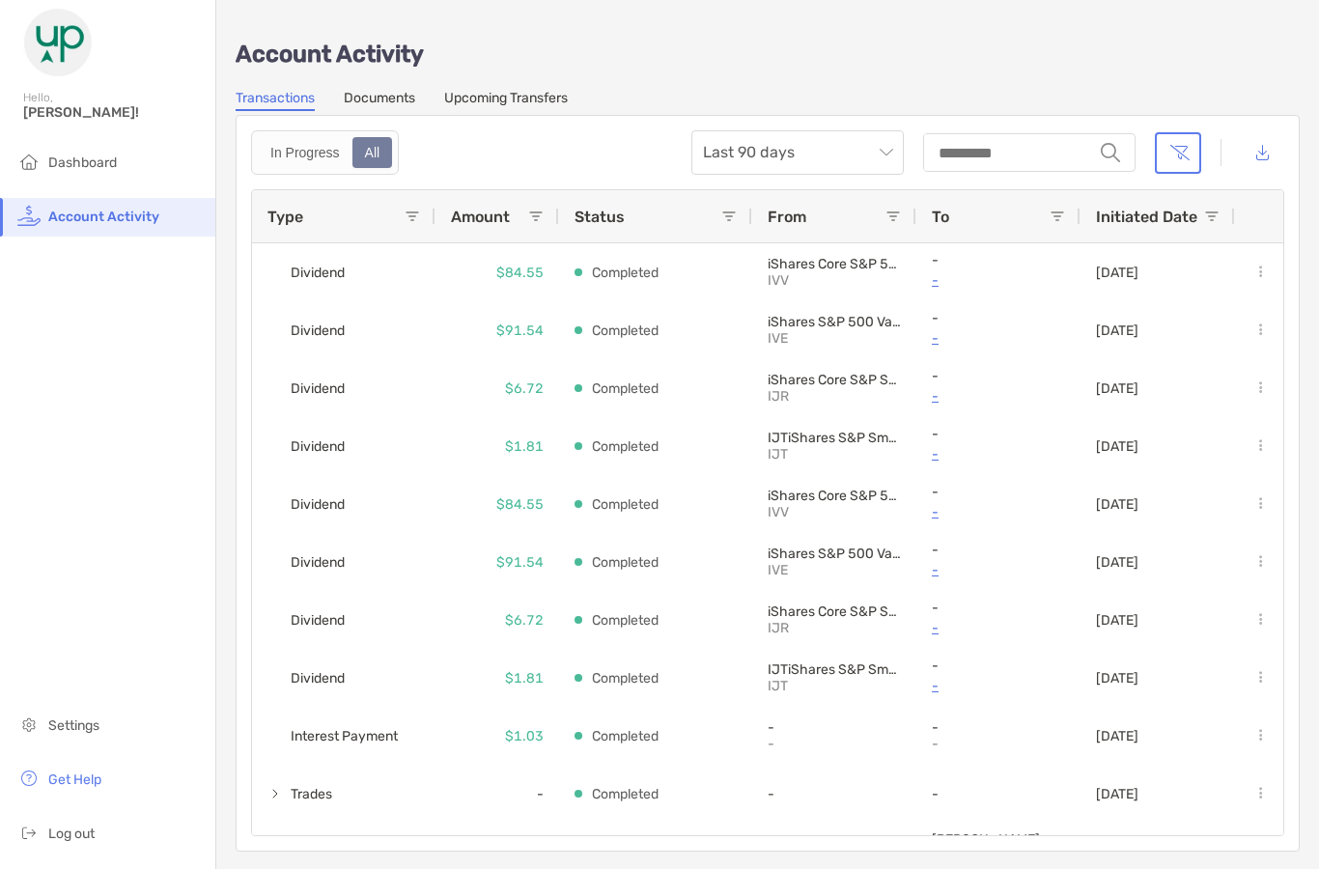
click at [498, 92] on link "Upcoming Transfers" at bounding box center [506, 100] width 124 height 21
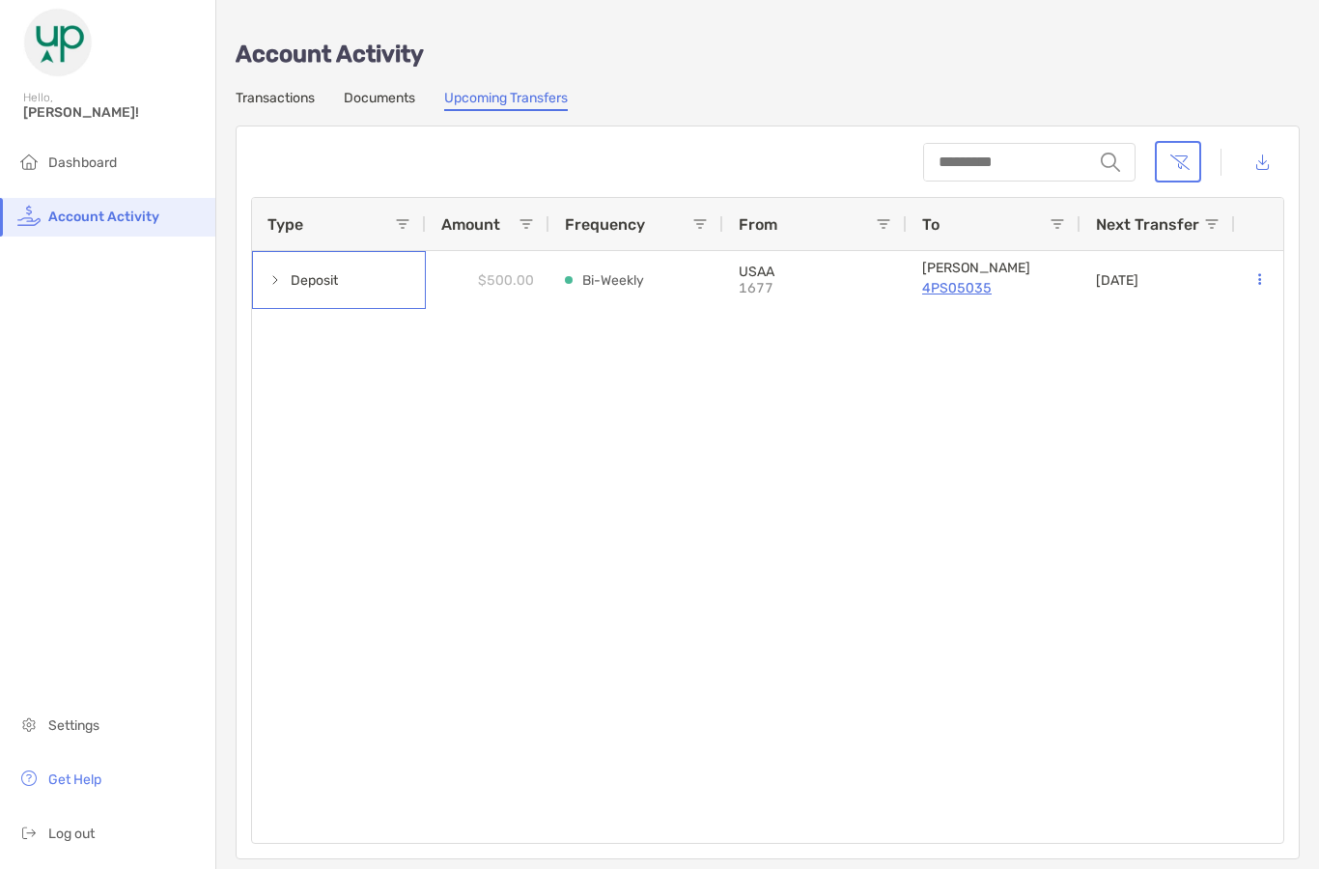
click at [281, 271] on span at bounding box center [274, 280] width 15 height 32
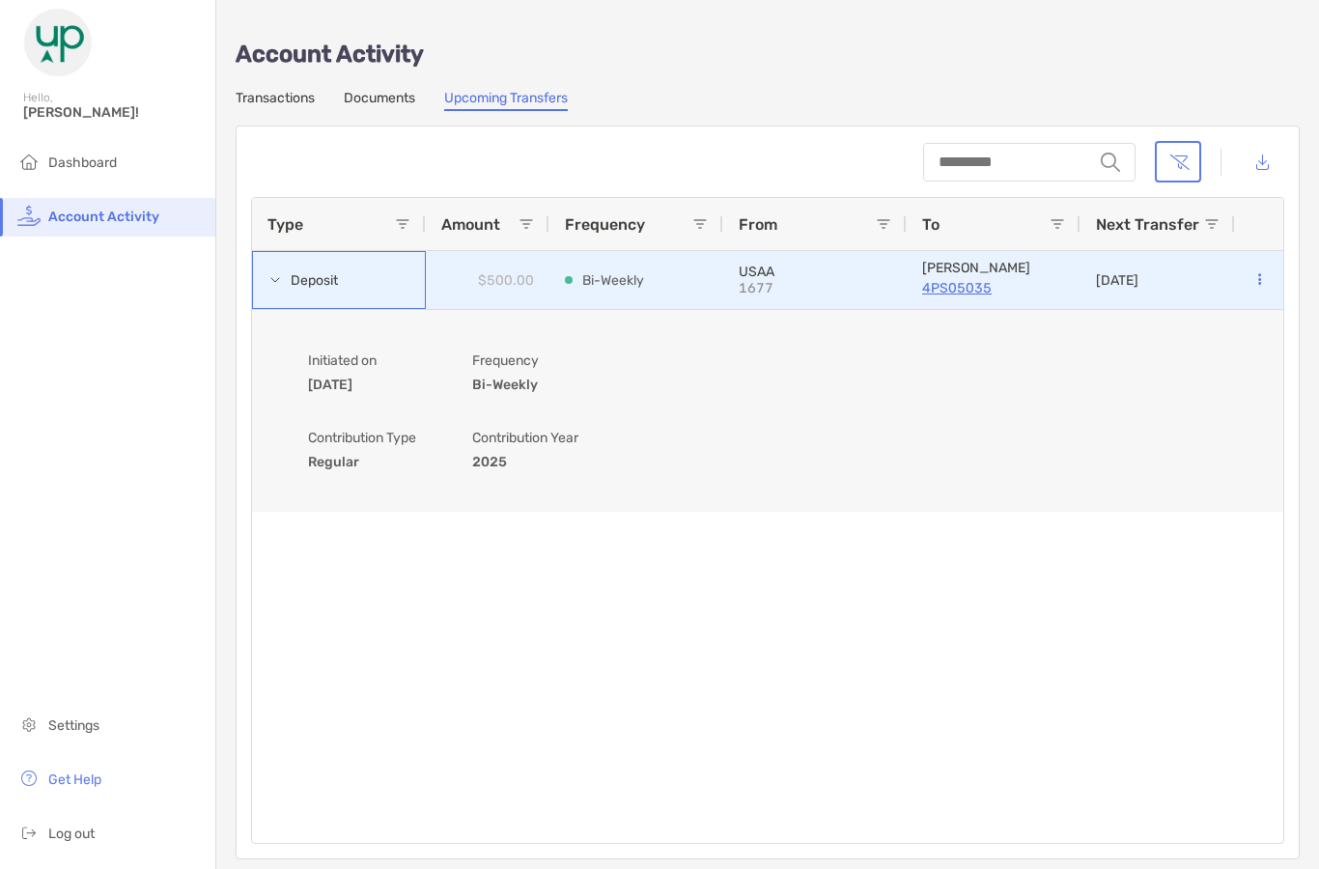
click at [275, 287] on span at bounding box center [274, 279] width 15 height 15
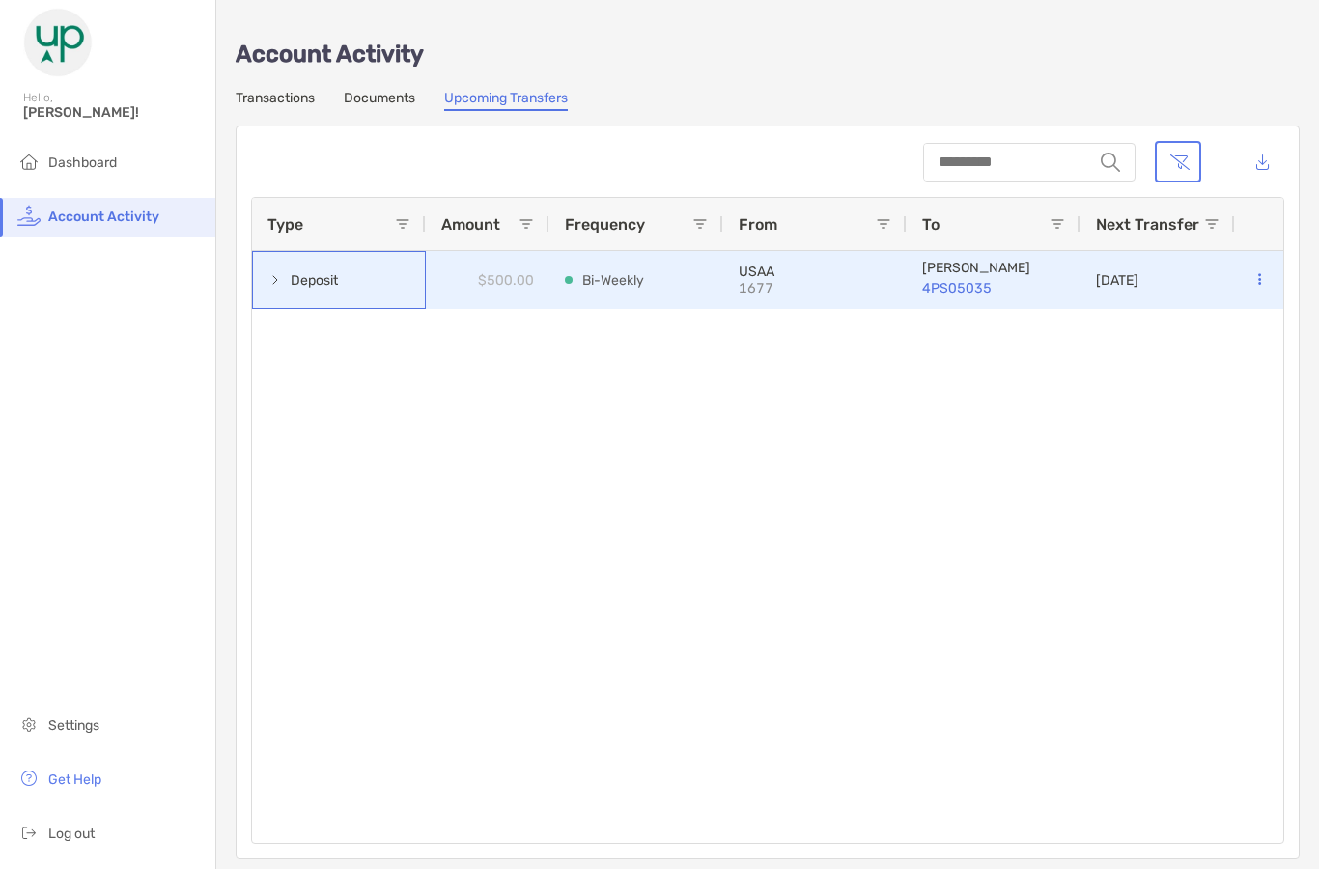
click at [293, 288] on span "Deposit" at bounding box center [314, 280] width 47 height 32
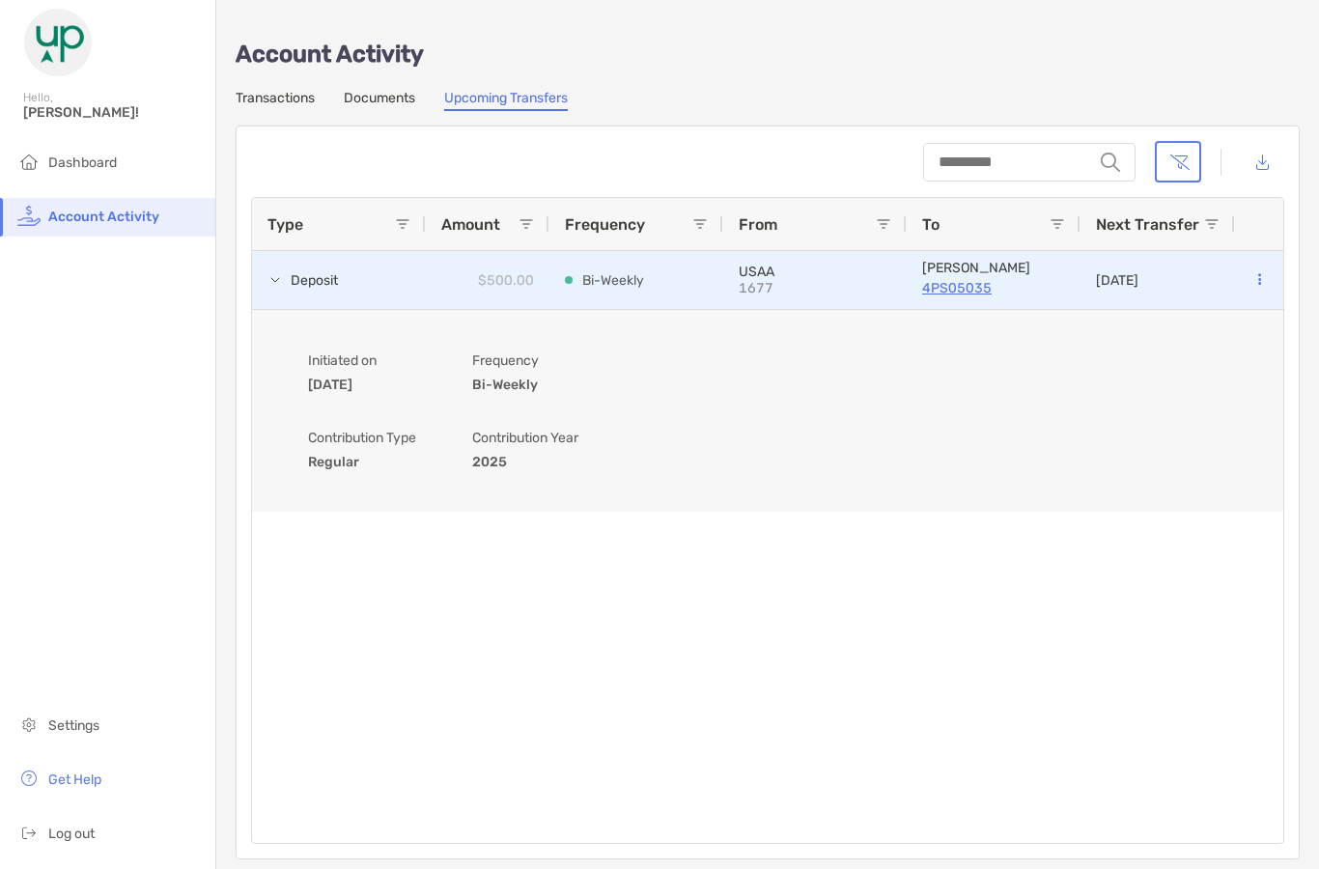
click at [222, 129] on div "Account Activity Transactions Documents Upcoming Transfers string Type Amount F…" at bounding box center [767, 439] width 1102 height 878
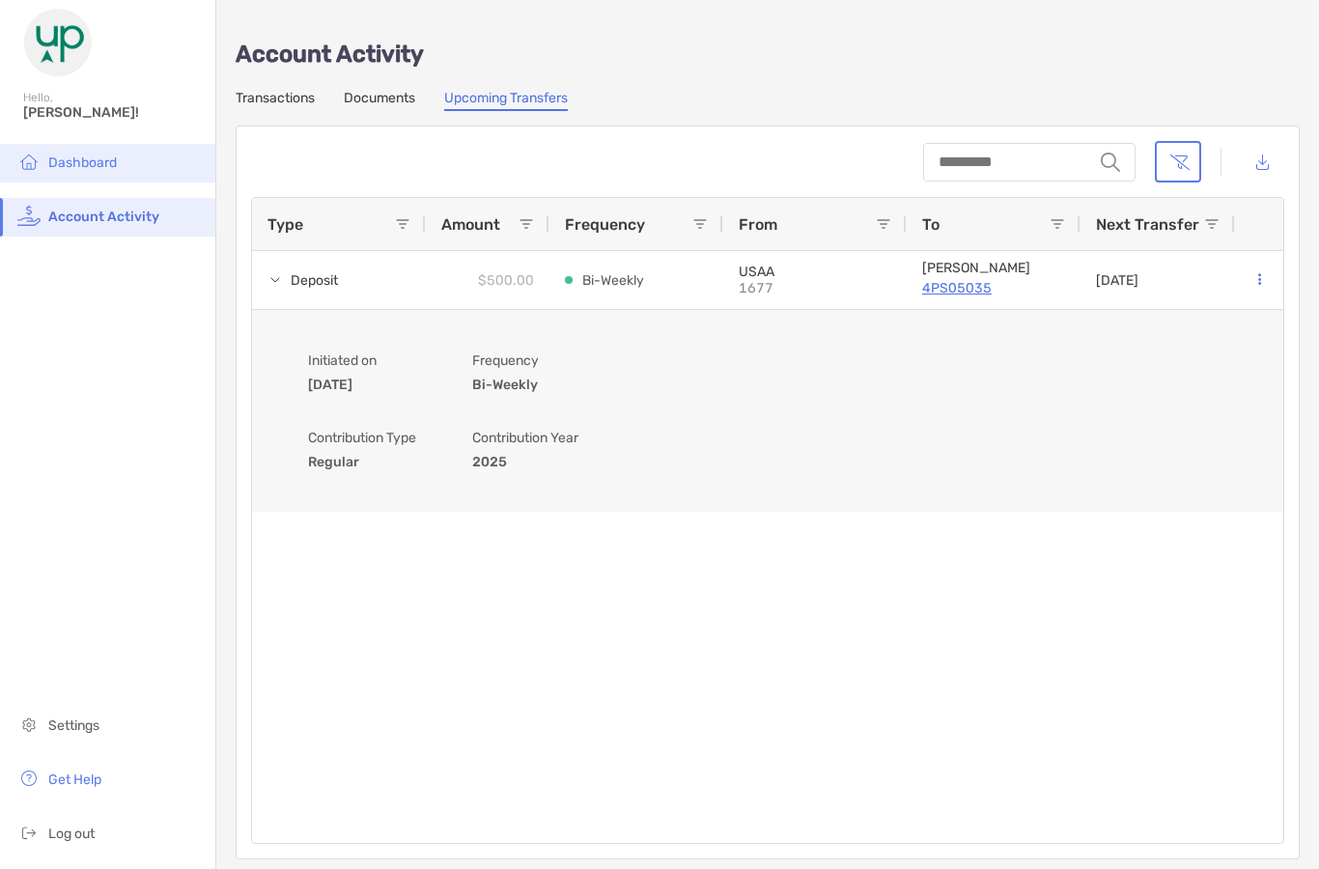
click at [69, 170] on span "Dashboard" at bounding box center [82, 162] width 69 height 16
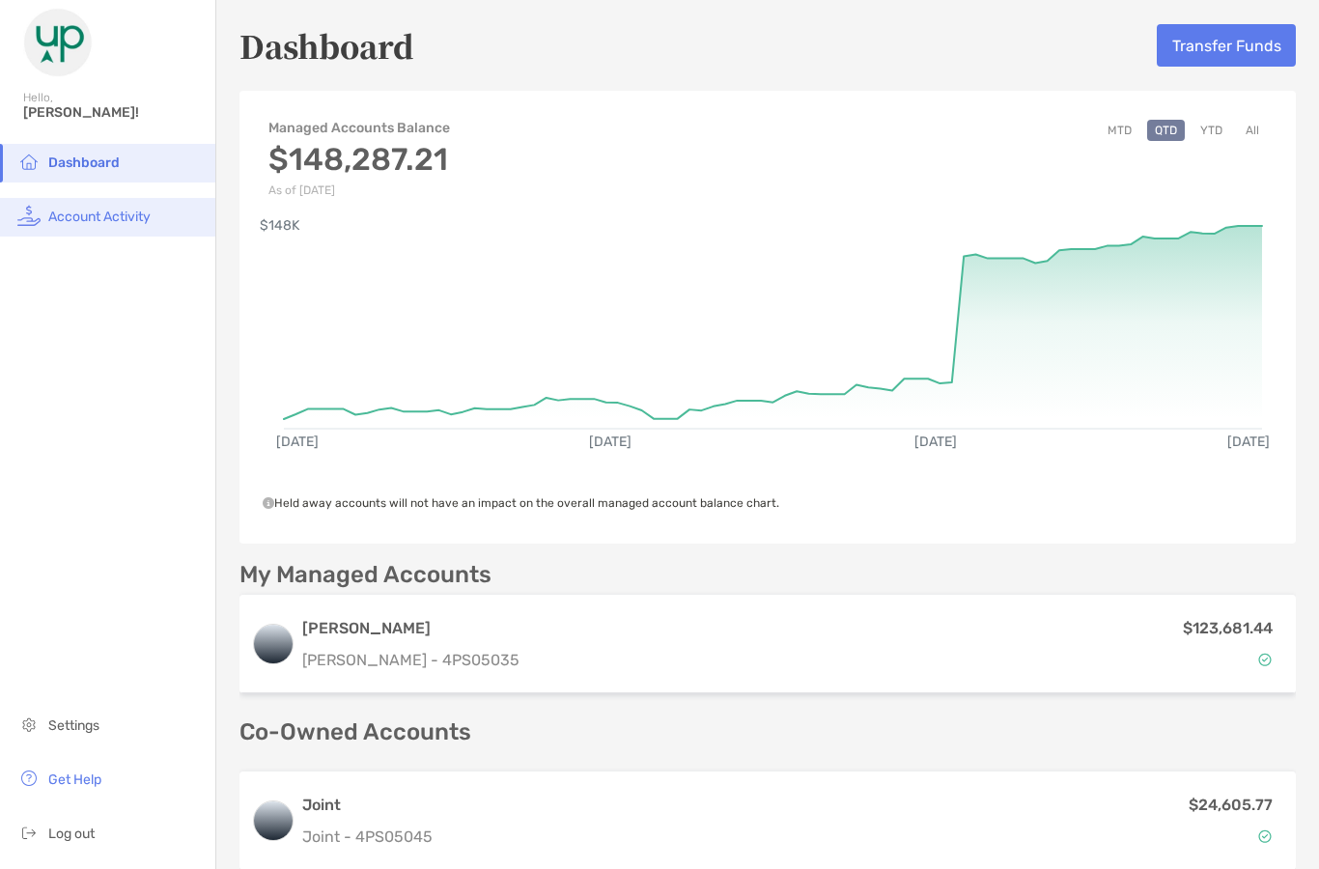
click at [93, 221] on span "Account Activity" at bounding box center [99, 216] width 102 height 16
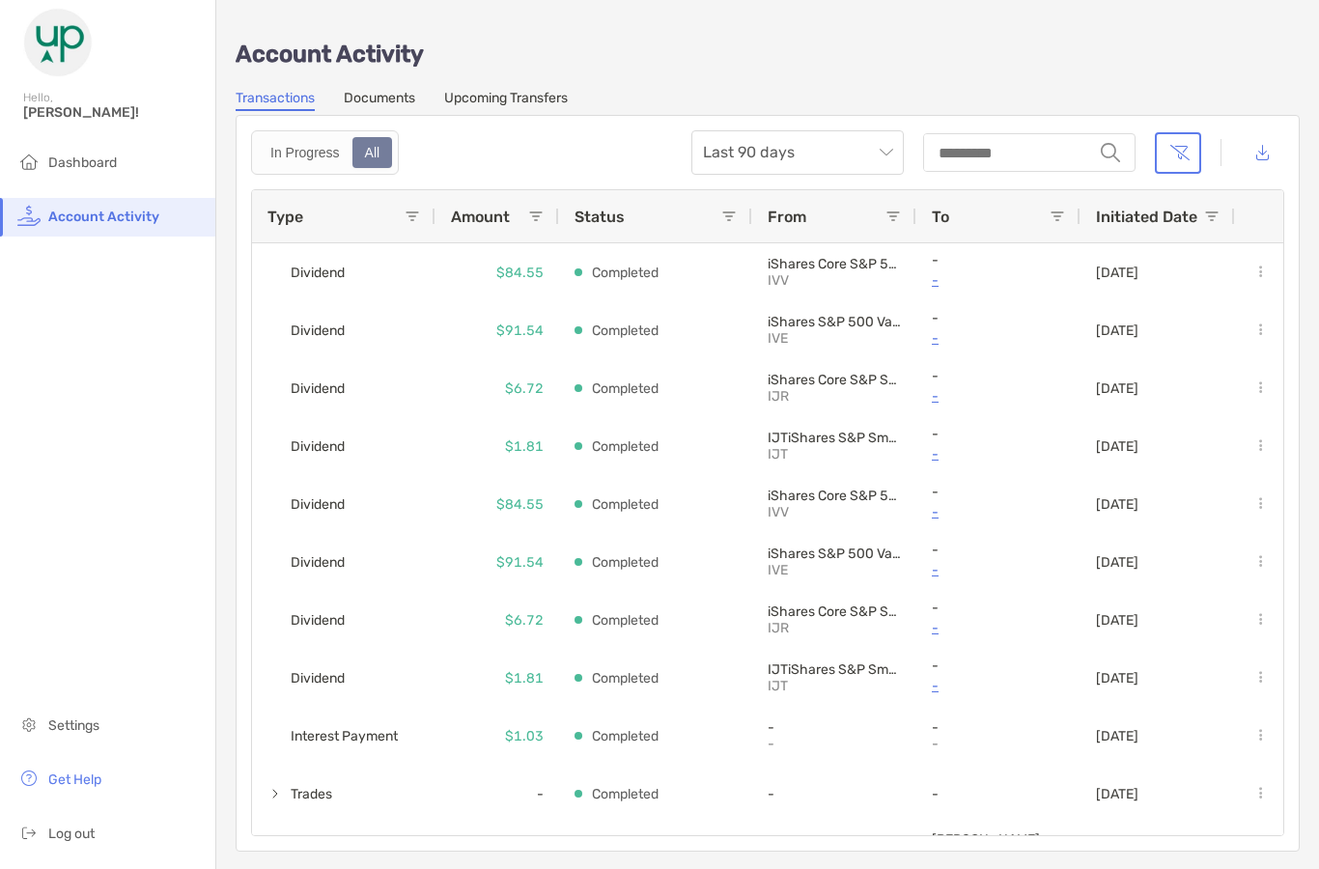
click at [498, 110] on link "Upcoming Transfers" at bounding box center [506, 100] width 124 height 21
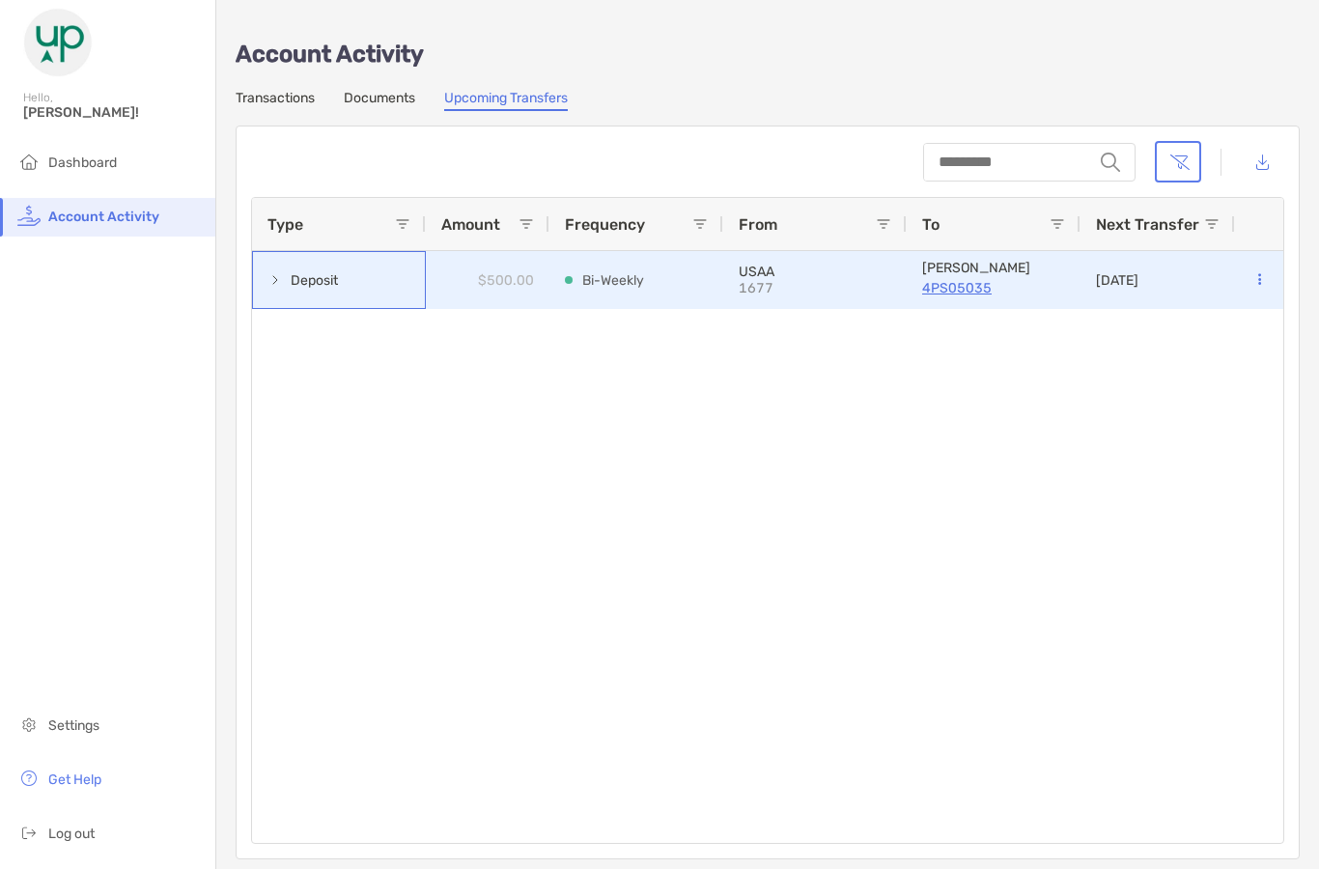
click at [306, 280] on span "Deposit" at bounding box center [314, 280] width 47 height 32
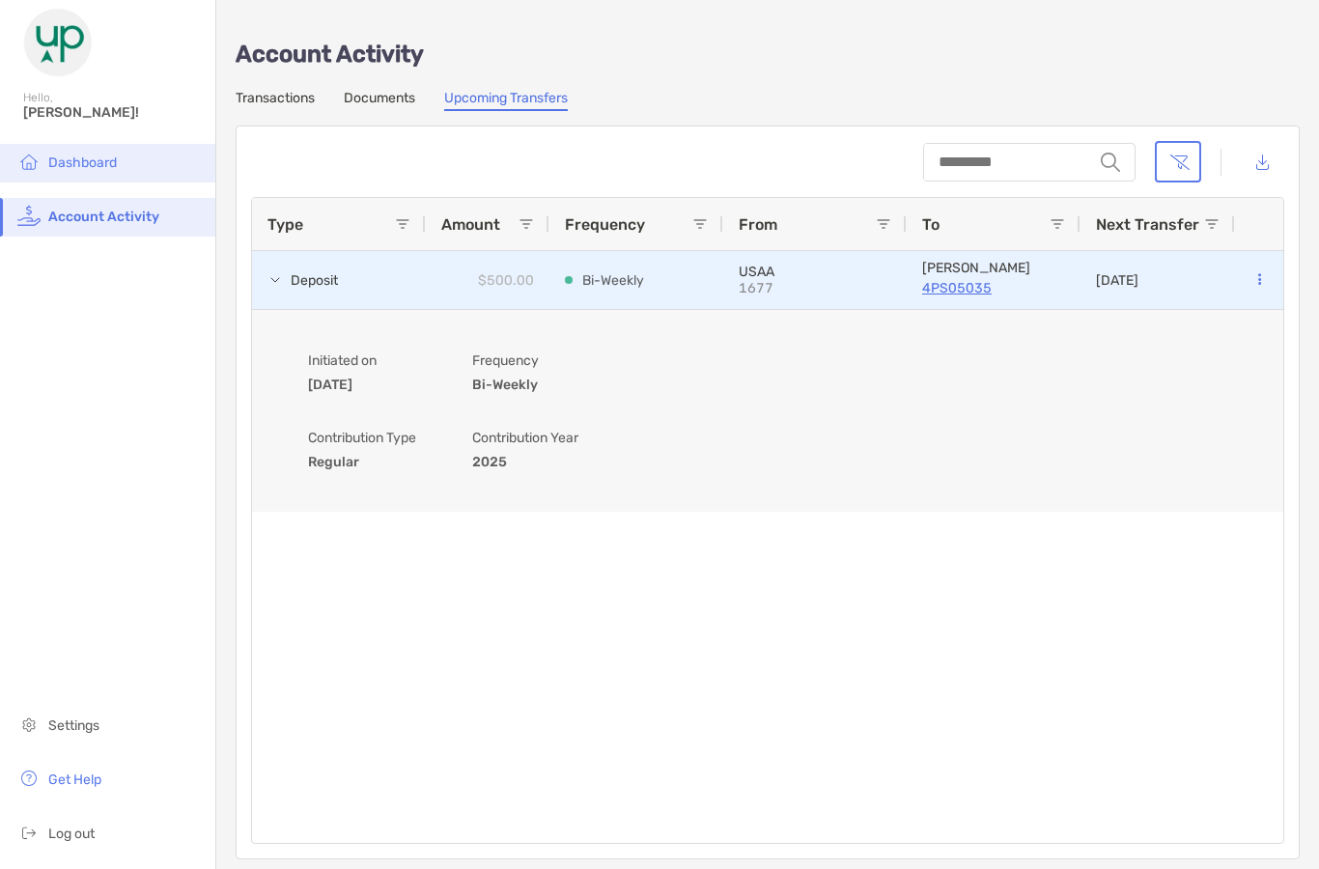
click at [88, 170] on span "Dashboard" at bounding box center [82, 162] width 69 height 16
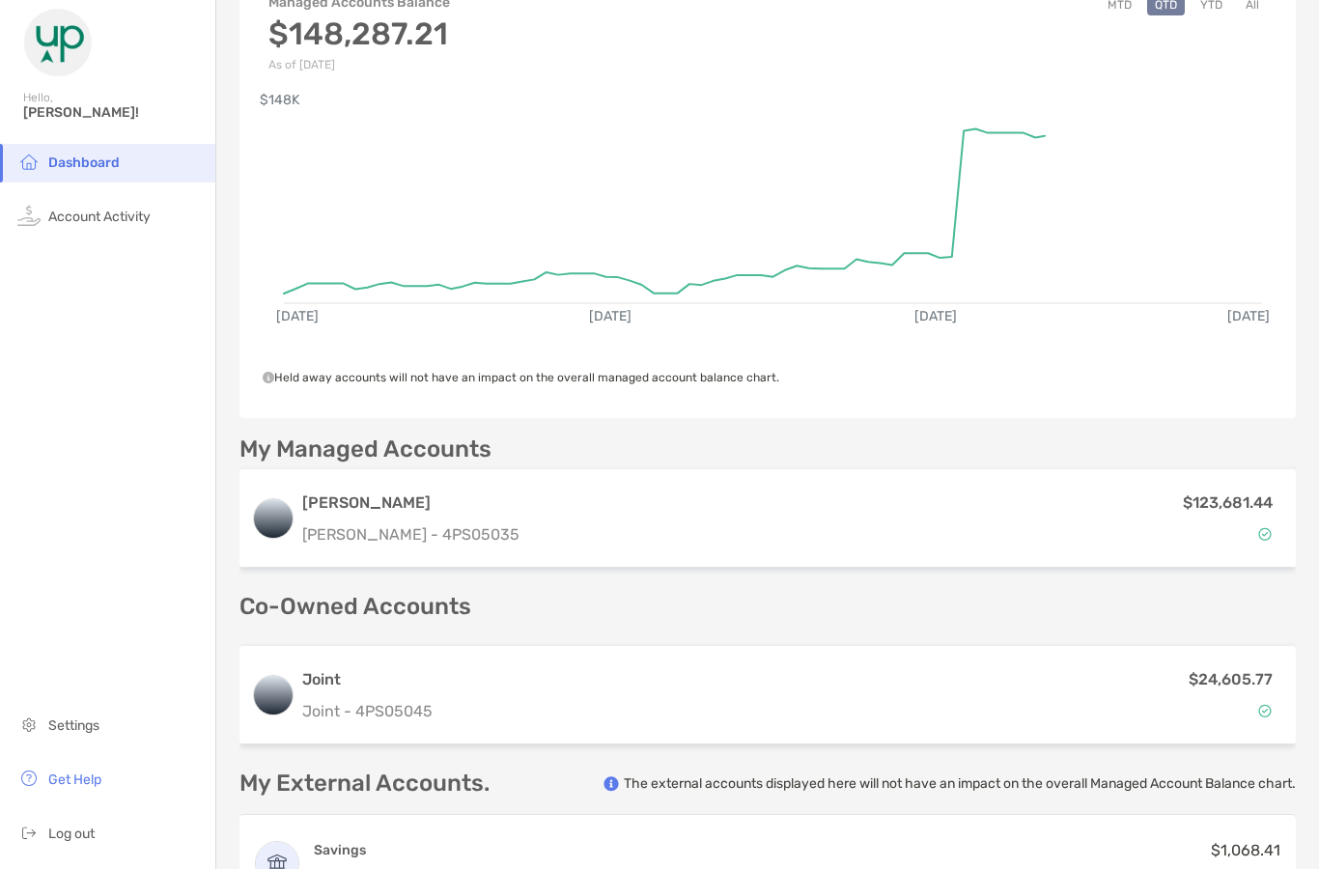
scroll to position [128, 0]
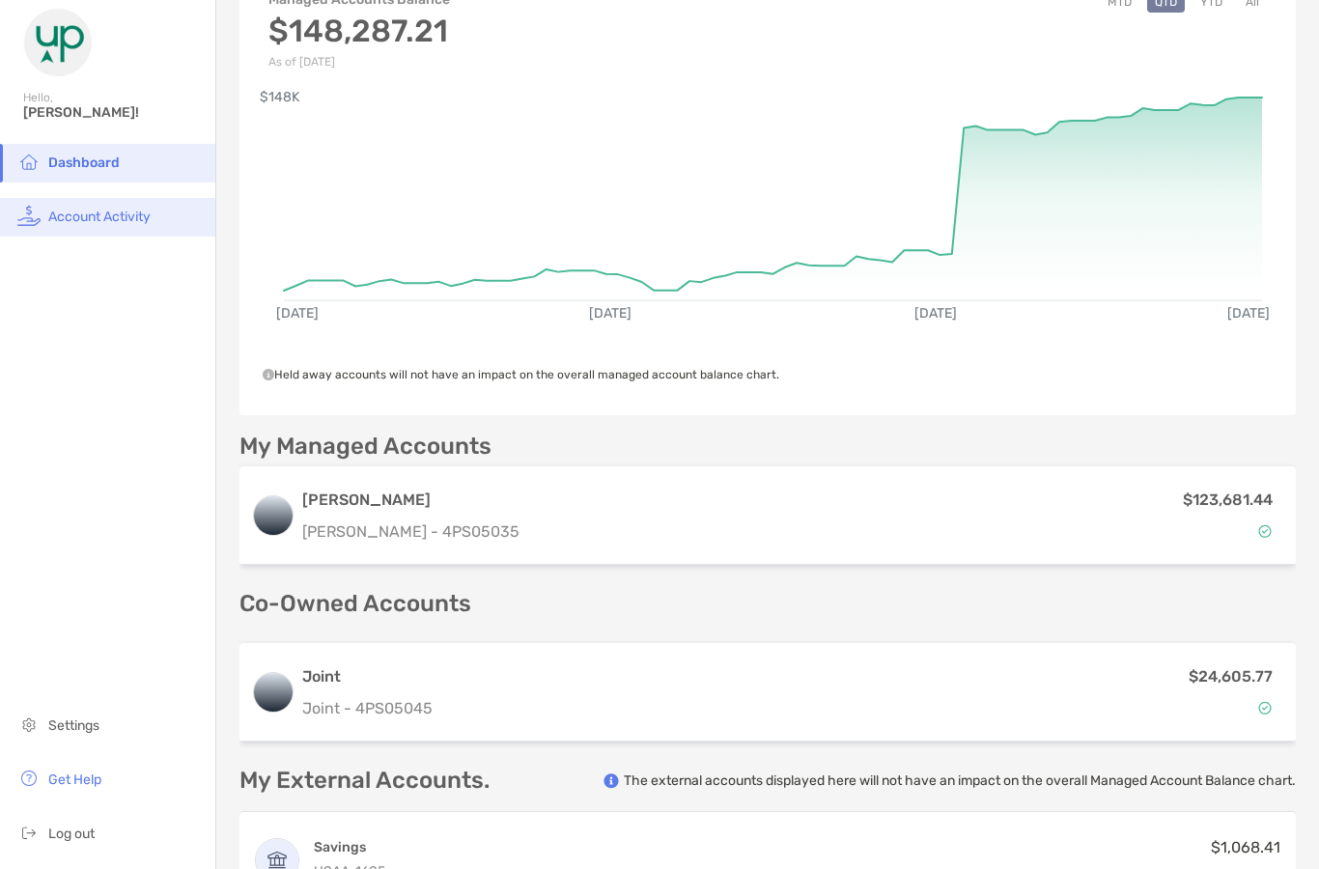
click at [98, 219] on span "Account Activity" at bounding box center [99, 216] width 102 height 16
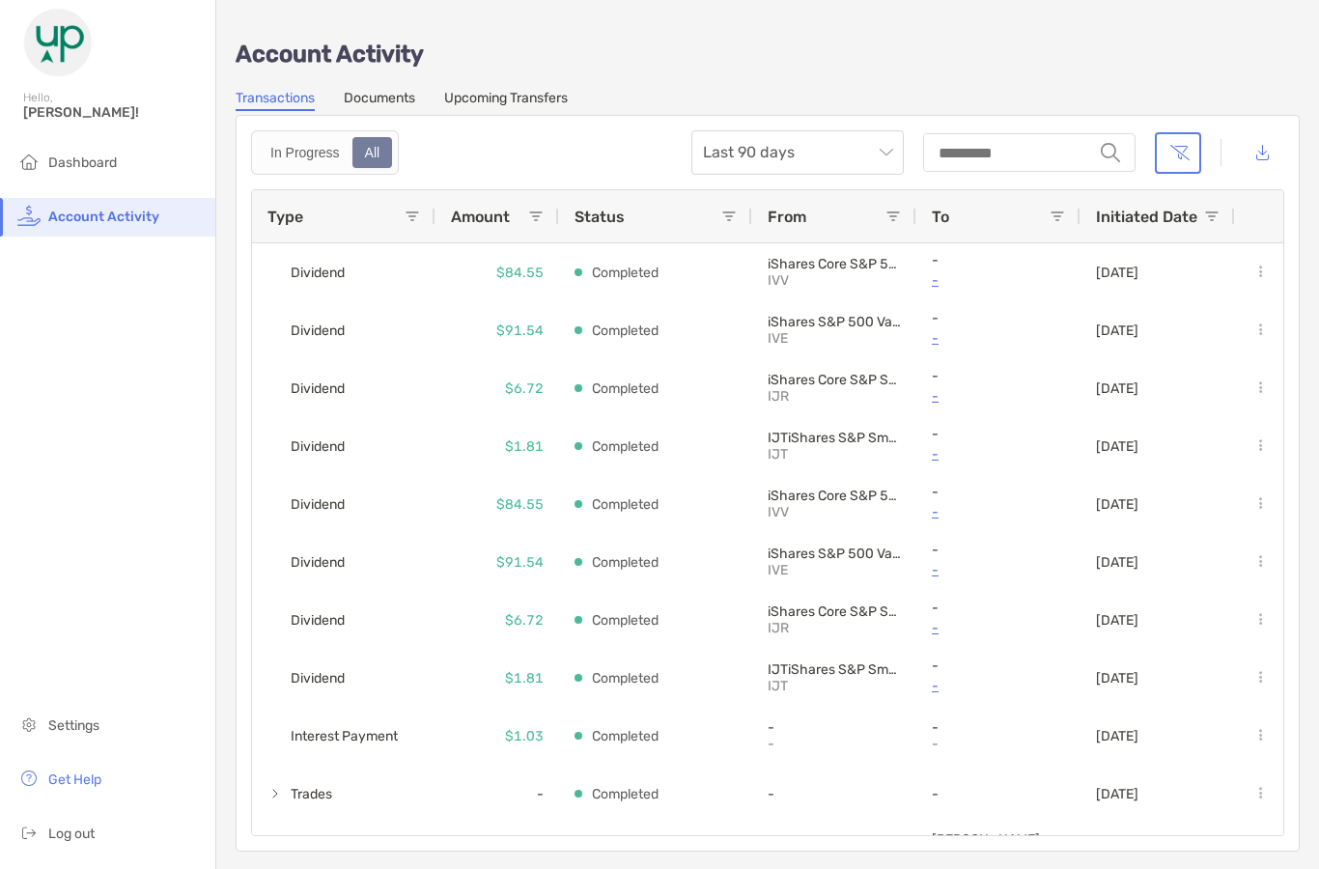
click at [482, 85] on div "Account Activity Transactions Documents Upcoming Transfers In Progress All Last…" at bounding box center [767, 435] width 1102 height 871
click at [465, 104] on link "Upcoming Transfers" at bounding box center [506, 100] width 124 height 21
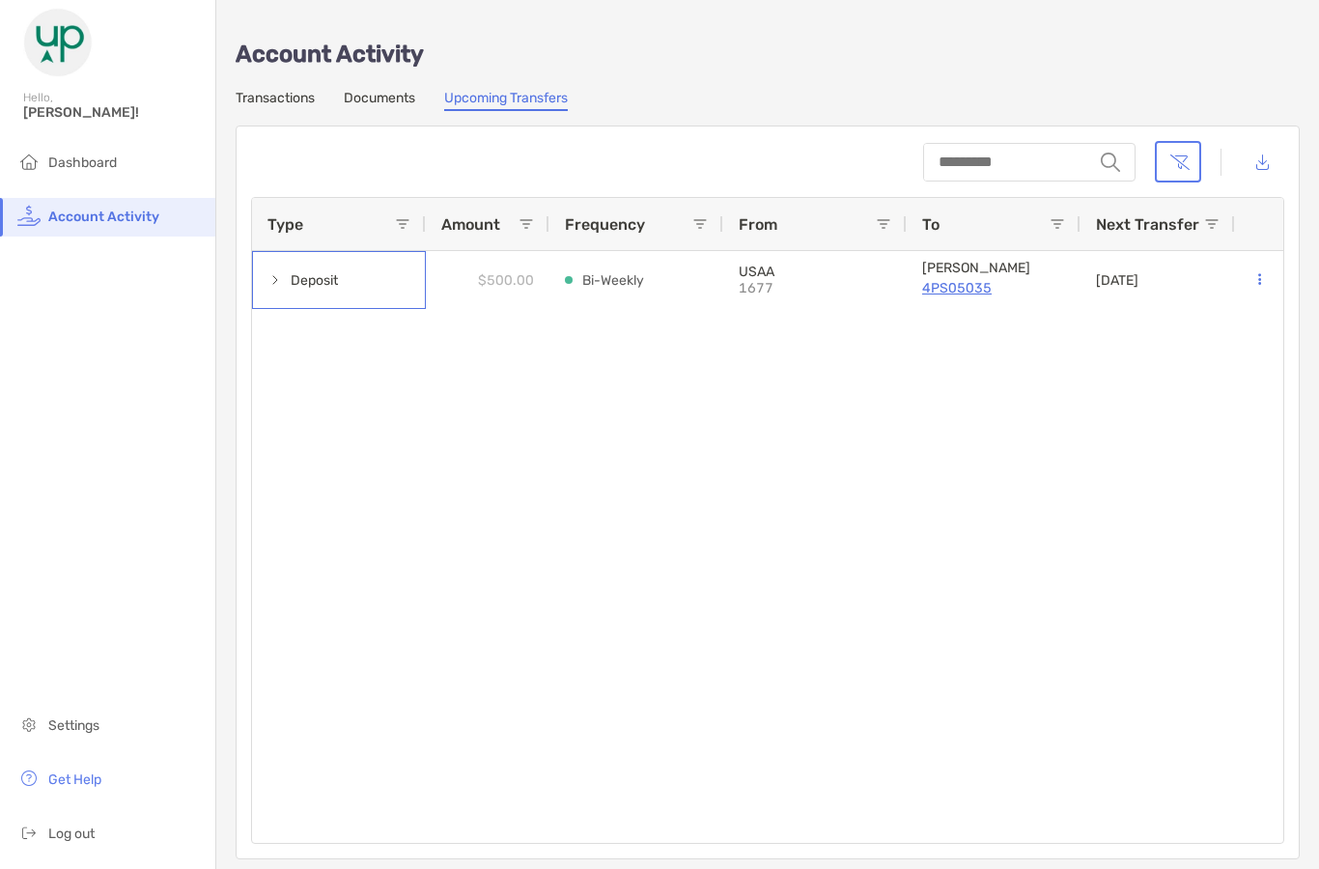
click at [281, 279] on span at bounding box center [274, 279] width 15 height 15
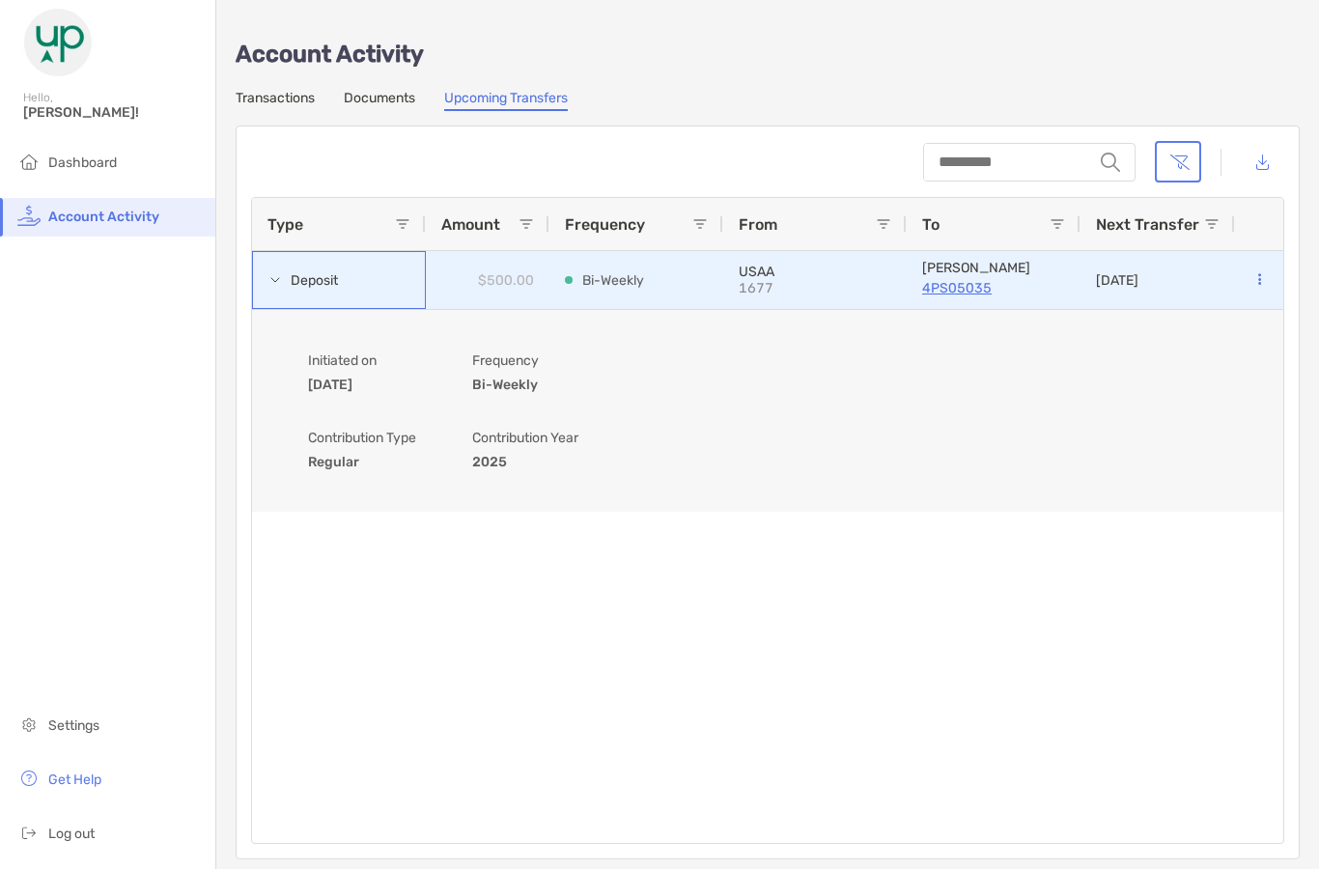
click at [279, 281] on span at bounding box center [274, 279] width 15 height 15
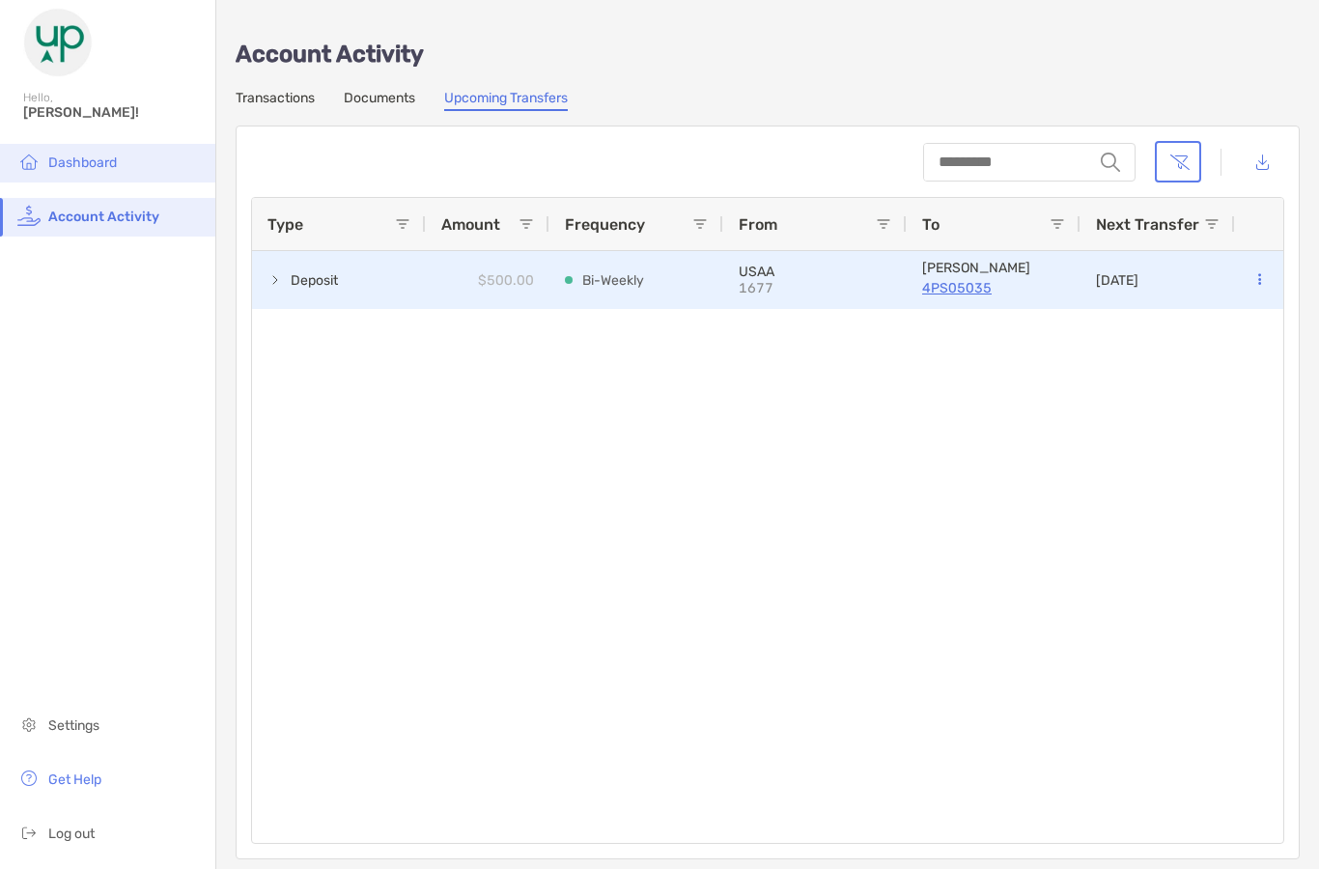
click at [96, 148] on li "Dashboard" at bounding box center [107, 163] width 215 height 39
